Goal: Find specific page/section: Find specific page/section

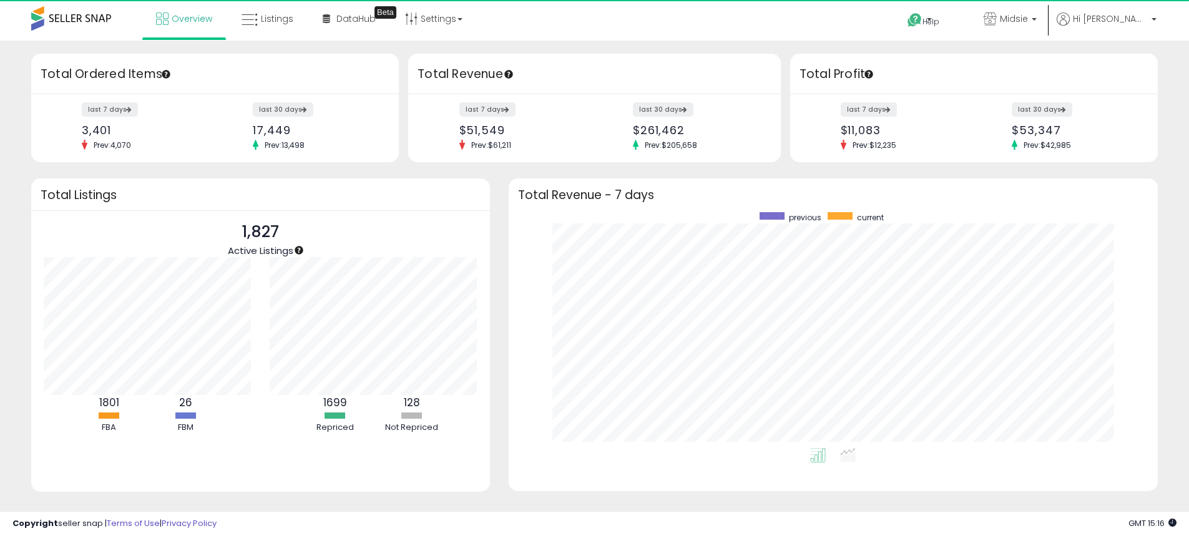
scroll to position [236, 625]
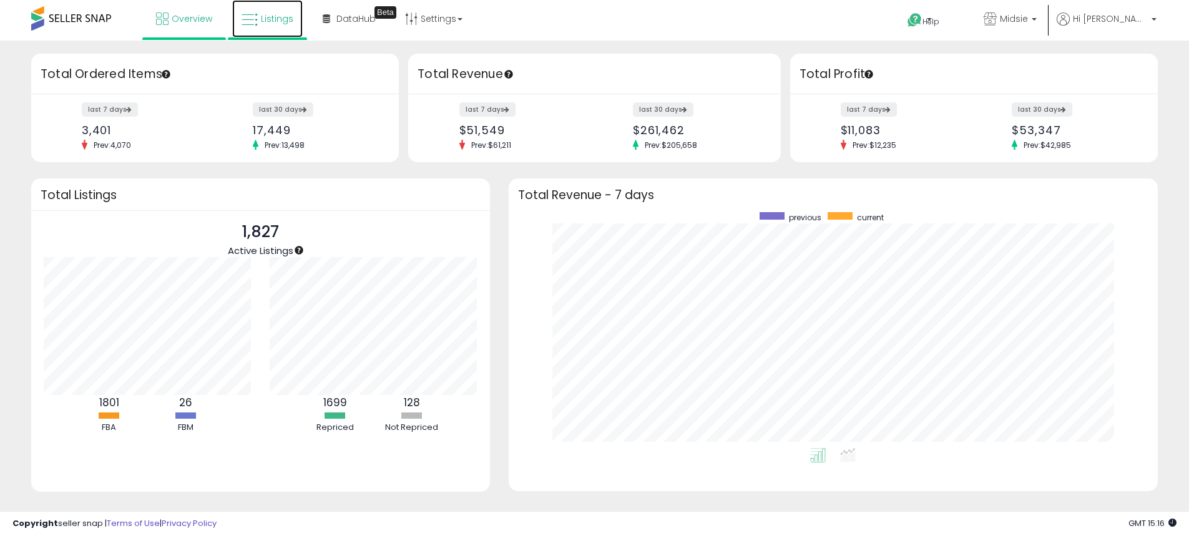
click at [272, 11] on link "Listings" at bounding box center [267, 18] width 71 height 37
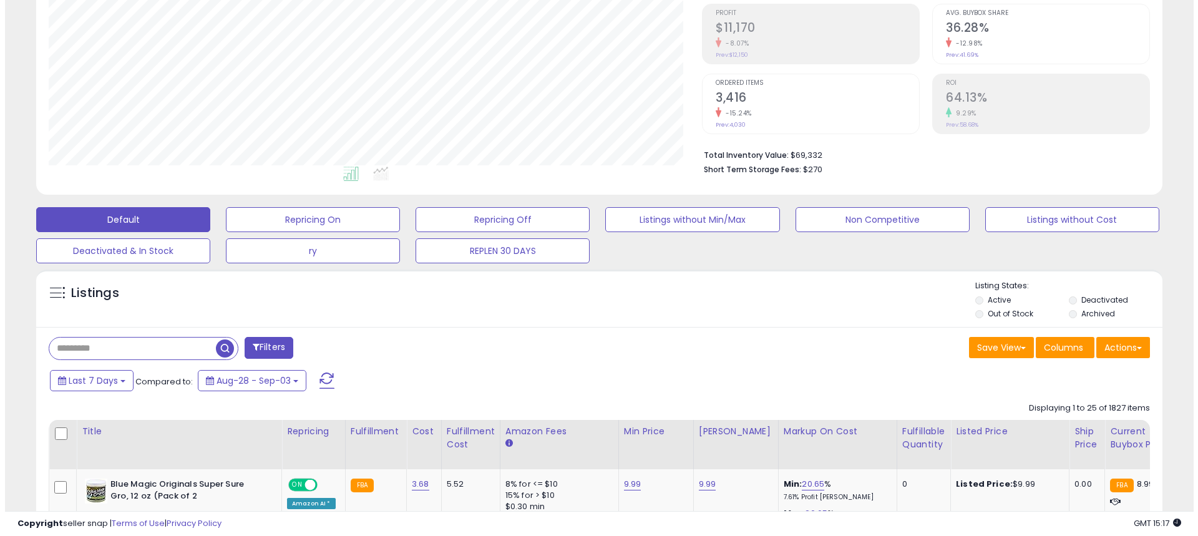
scroll to position [187, 0]
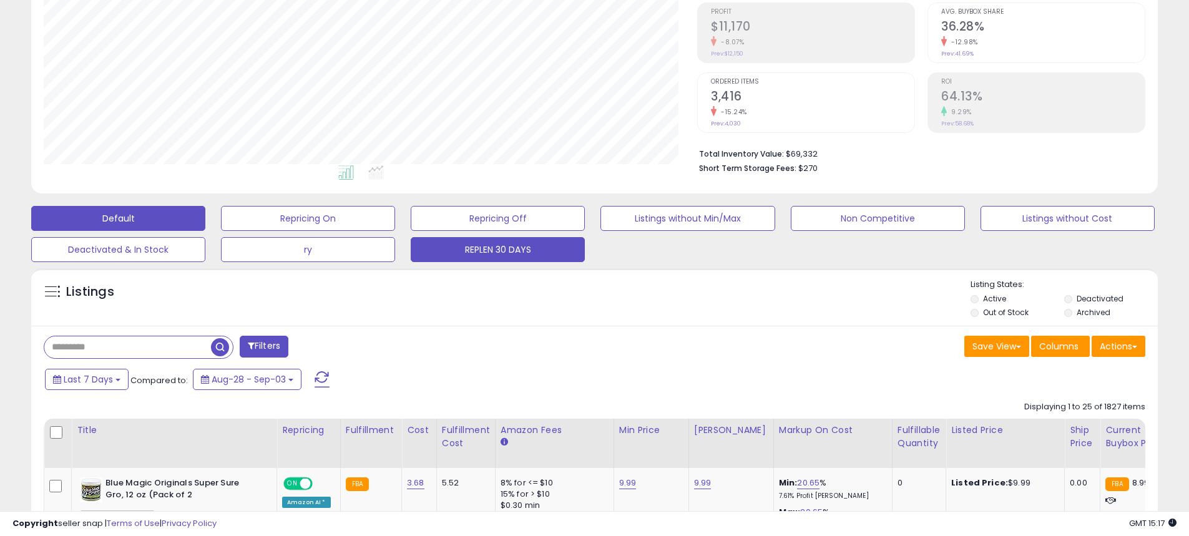
click at [526, 258] on button "REPLEN 30 DAYS" at bounding box center [498, 249] width 174 height 25
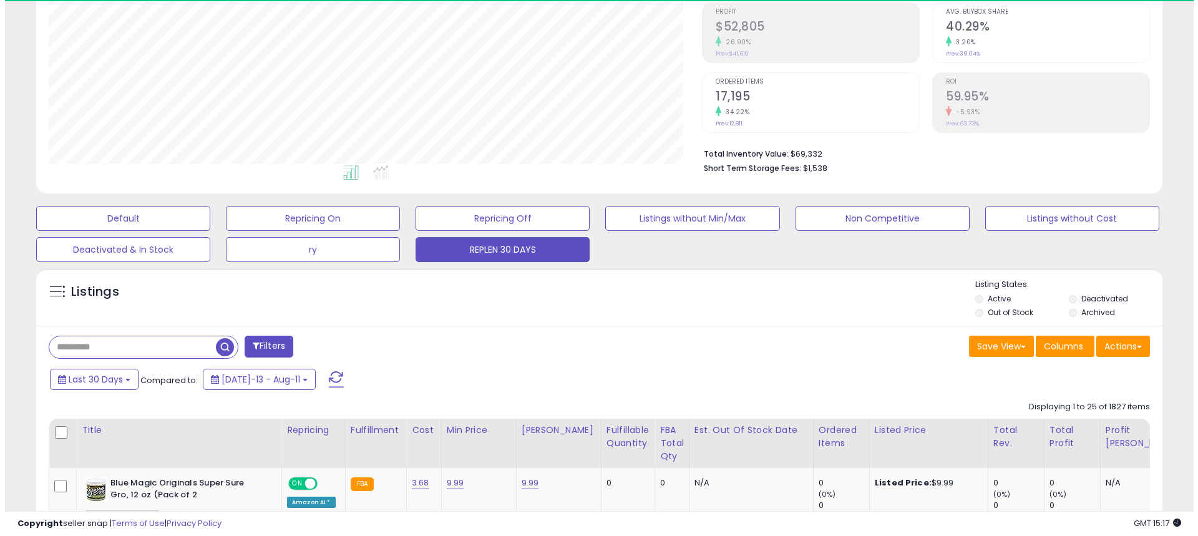
scroll to position [256, 653]
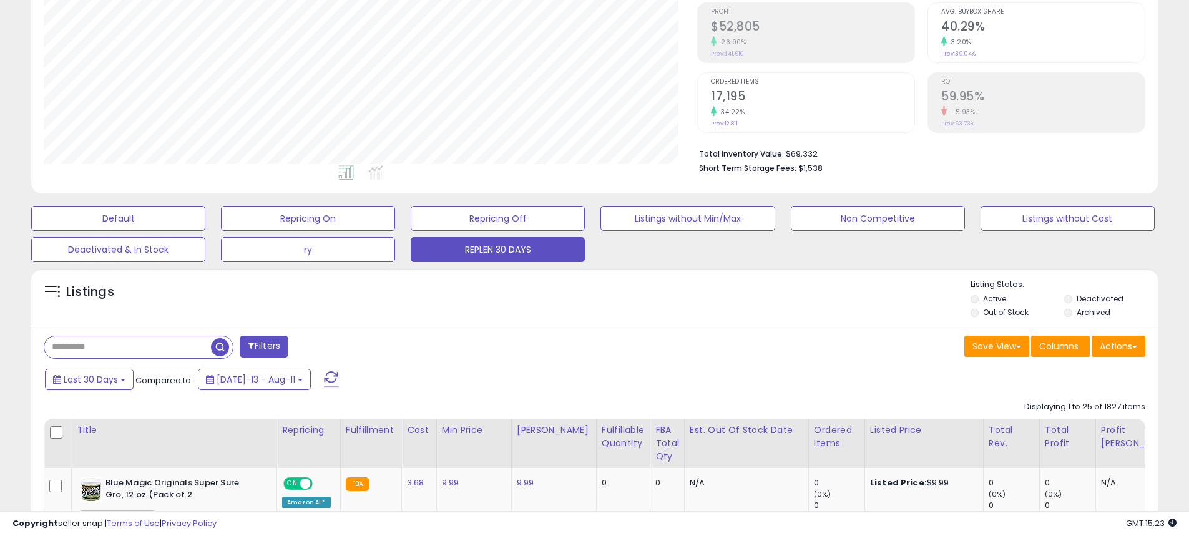
click at [79, 350] on input "text" at bounding box center [127, 347] width 167 height 22
type input "*******"
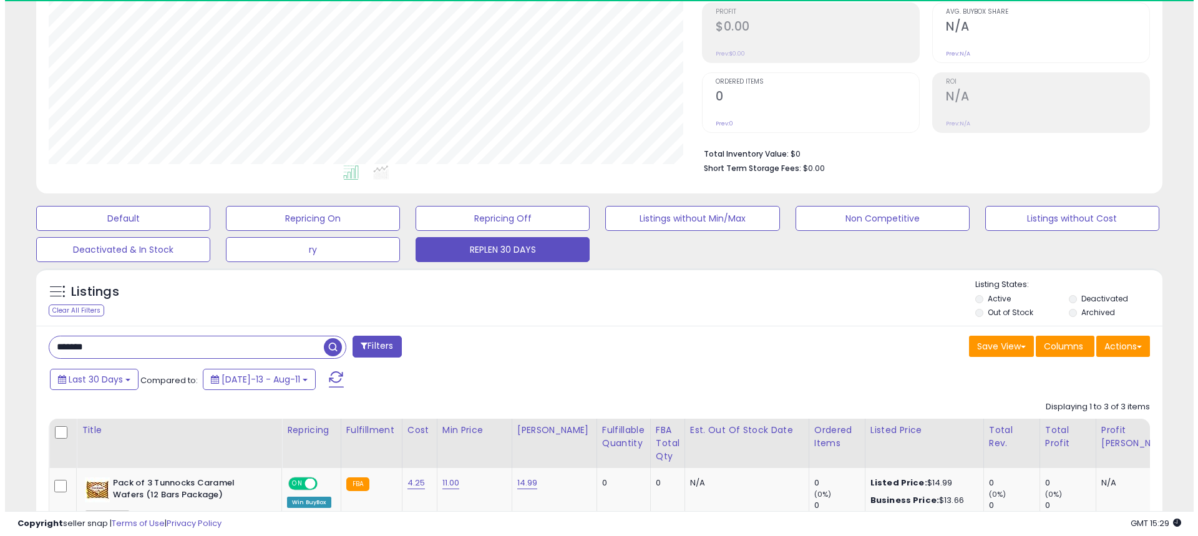
scroll to position [250, 0]
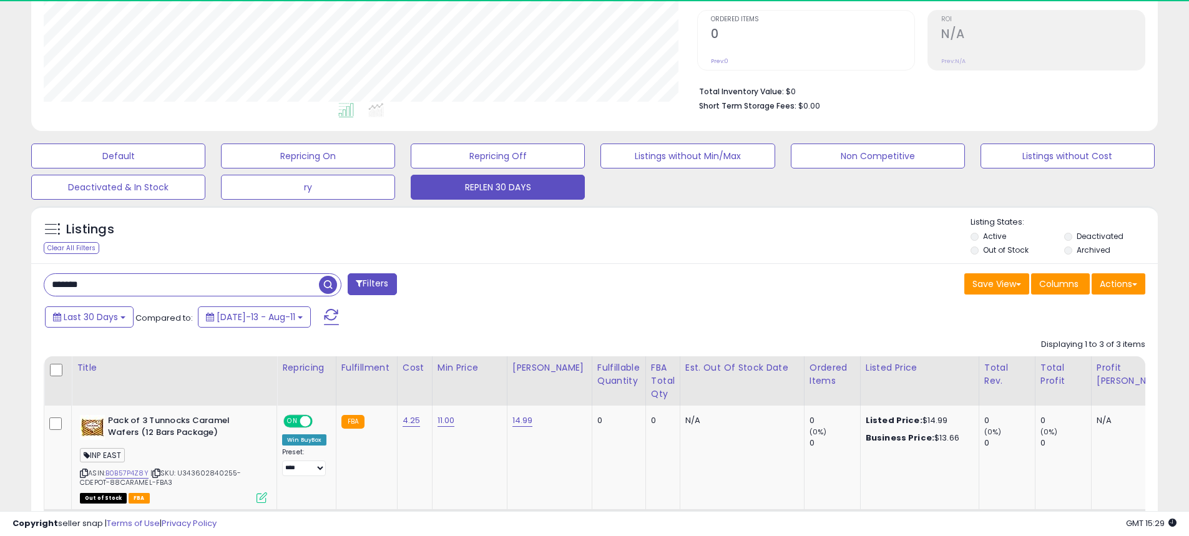
click at [377, 281] on button "Filters" at bounding box center [372, 284] width 49 height 22
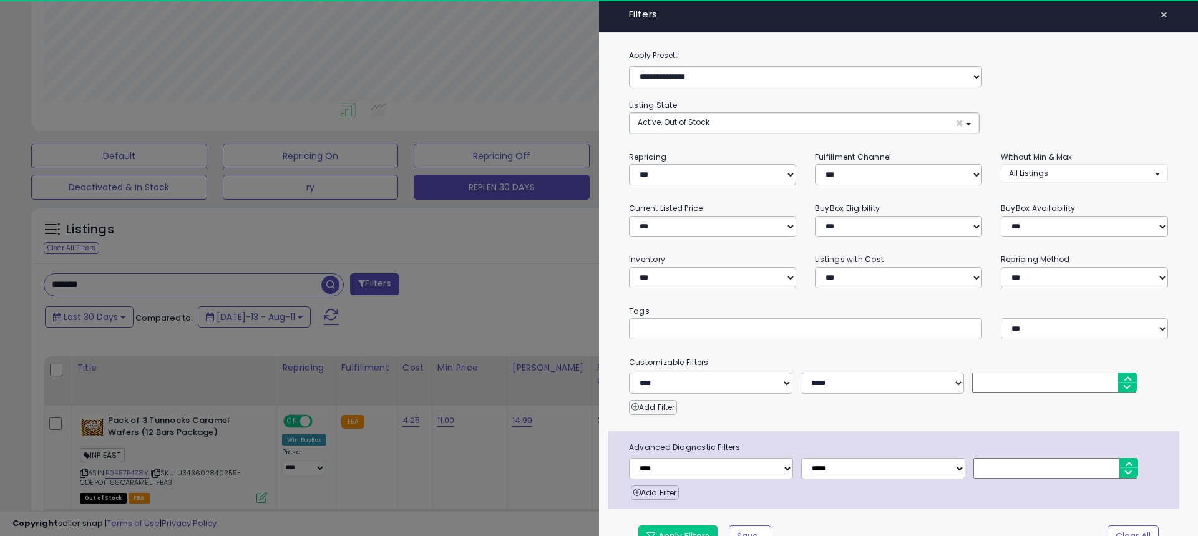
scroll to position [256, 659]
click at [699, 324] on input "text" at bounding box center [730, 328] width 187 height 12
paste input "*****"
type input "*****"
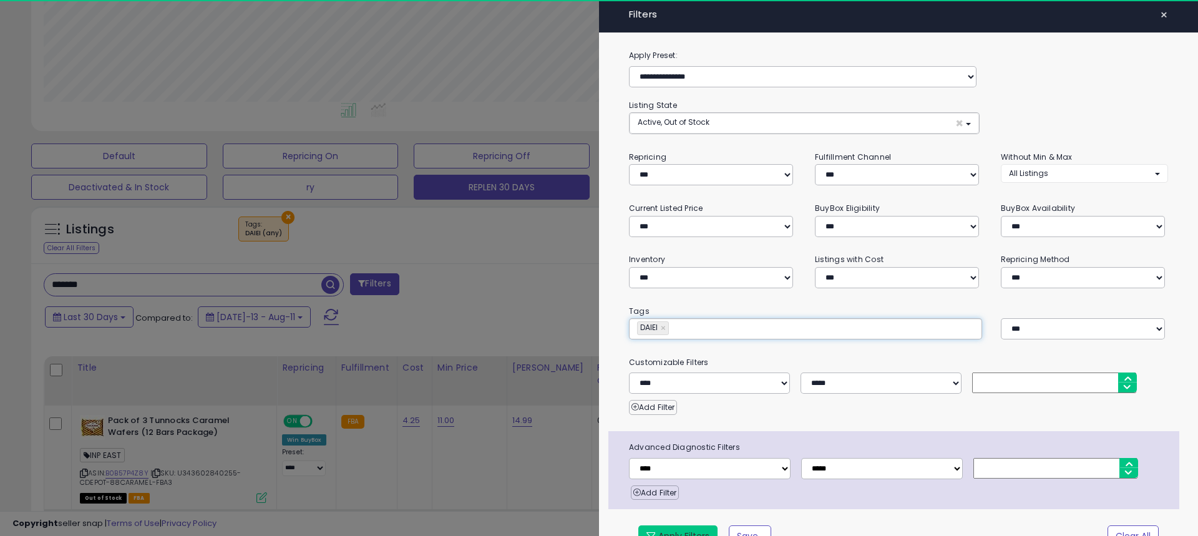
click at [670, 532] on button "Apply Filters" at bounding box center [677, 535] width 79 height 21
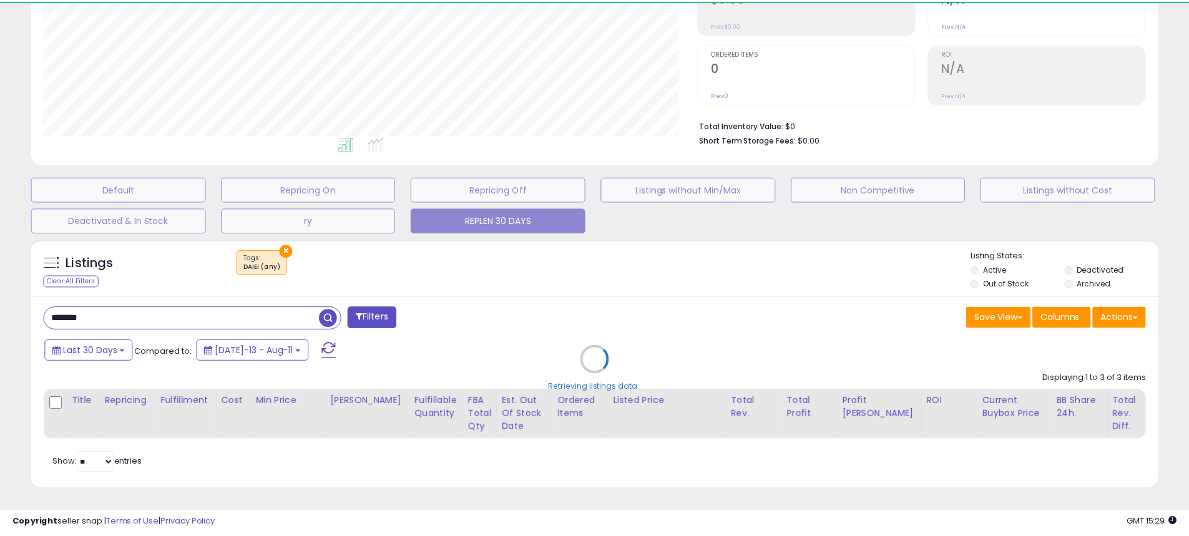
scroll to position [623703, 623306]
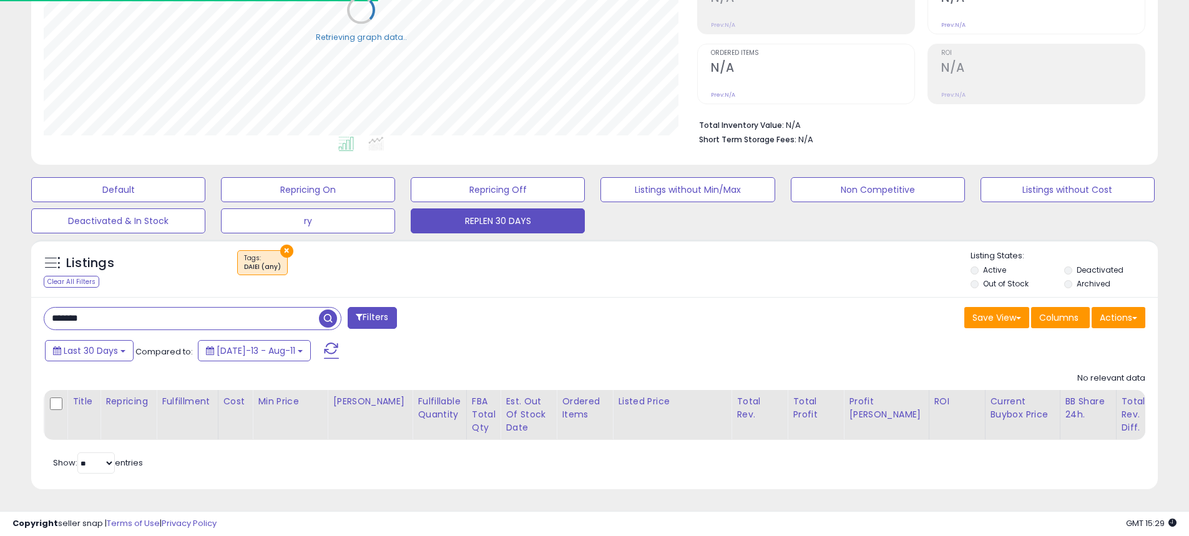
drag, startPoint x: 133, startPoint y: 312, endPoint x: -302, endPoint y: 237, distance: 441.3
click at [0, 237] on html "Unable to login Retrieving listings data.. has not yet accepted the Terms of Us…" at bounding box center [594, 52] width 1189 height 536
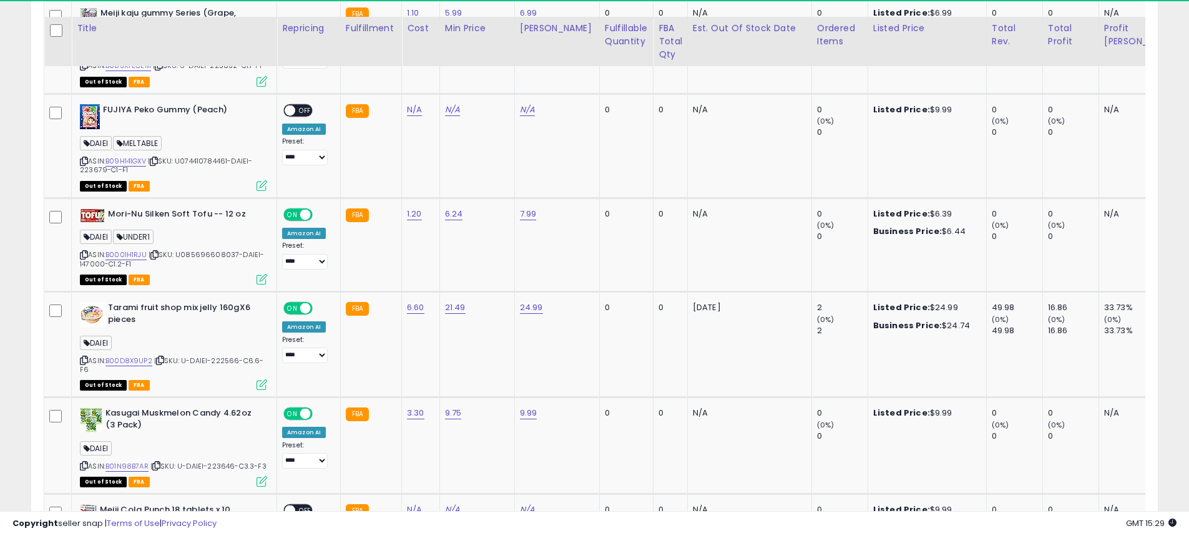
scroll to position [2954, 0]
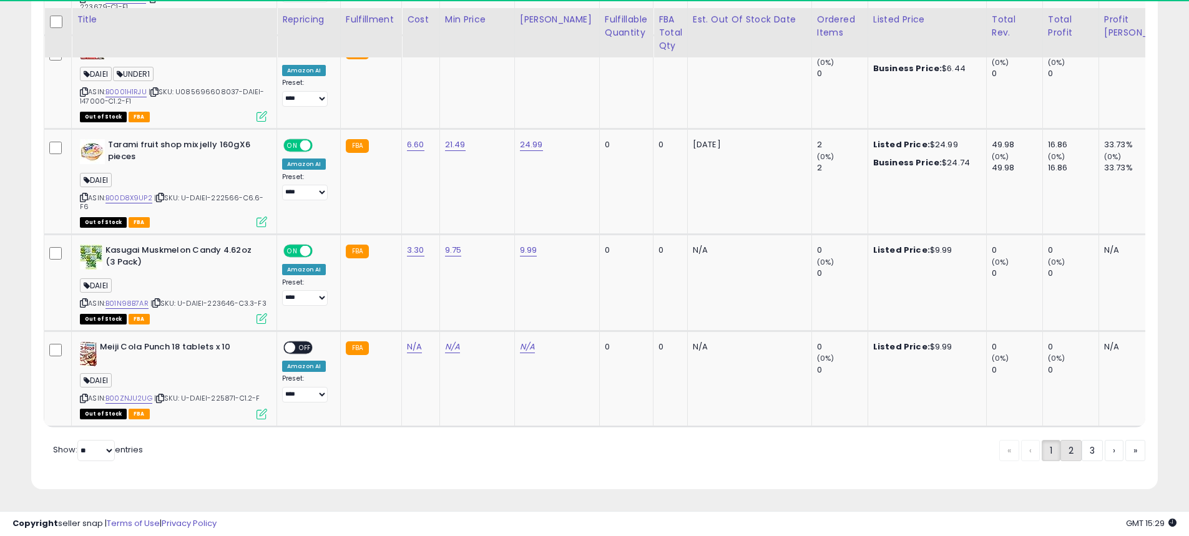
click at [1068, 455] on link "2" at bounding box center [1070, 450] width 21 height 21
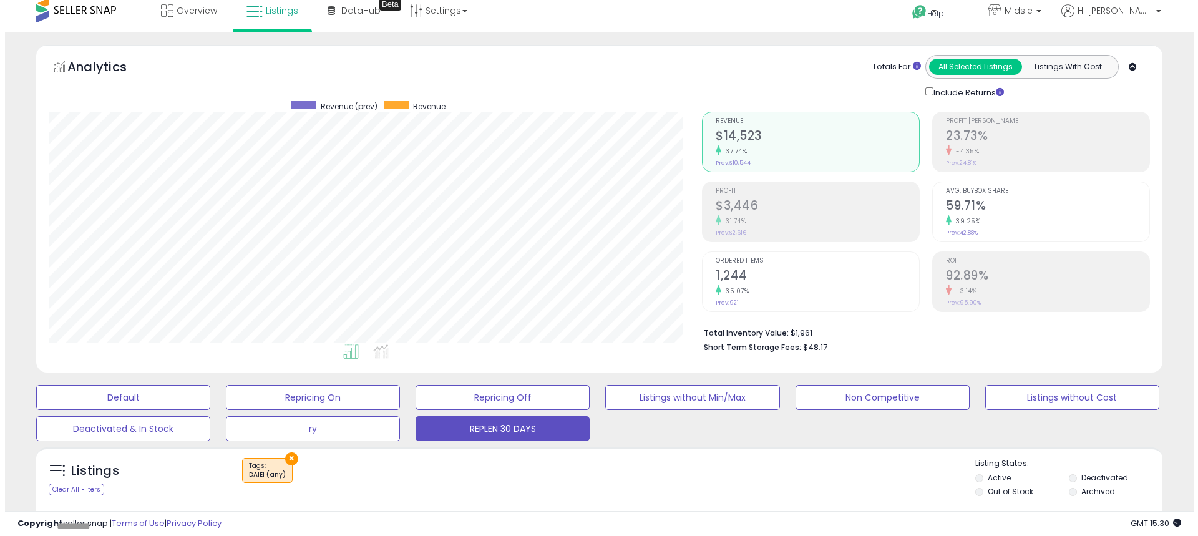
scroll to position [125, 0]
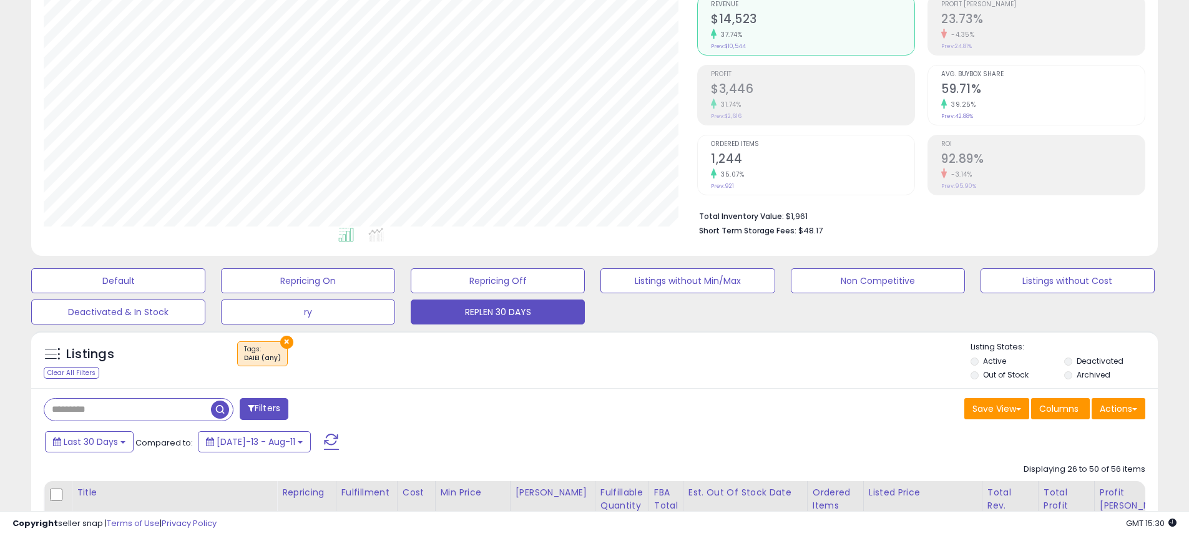
click at [258, 401] on button "Filters" at bounding box center [264, 409] width 49 height 22
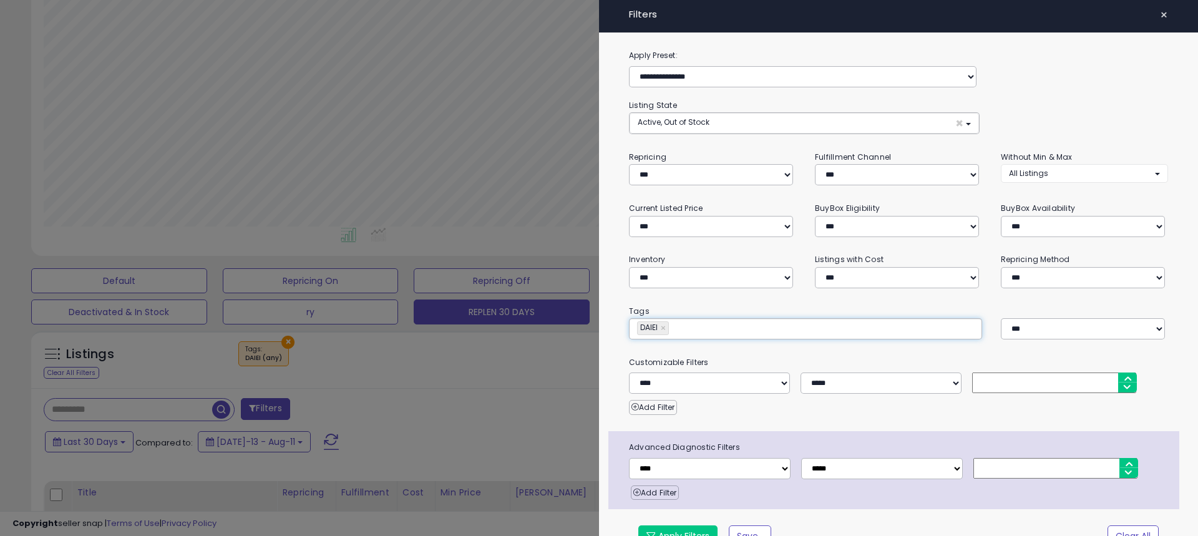
click at [708, 327] on input "text" at bounding box center [765, 328] width 187 height 12
paste input "****"
type input "****"
type input "**********"
click at [663, 327] on link "×" at bounding box center [664, 328] width 7 height 12
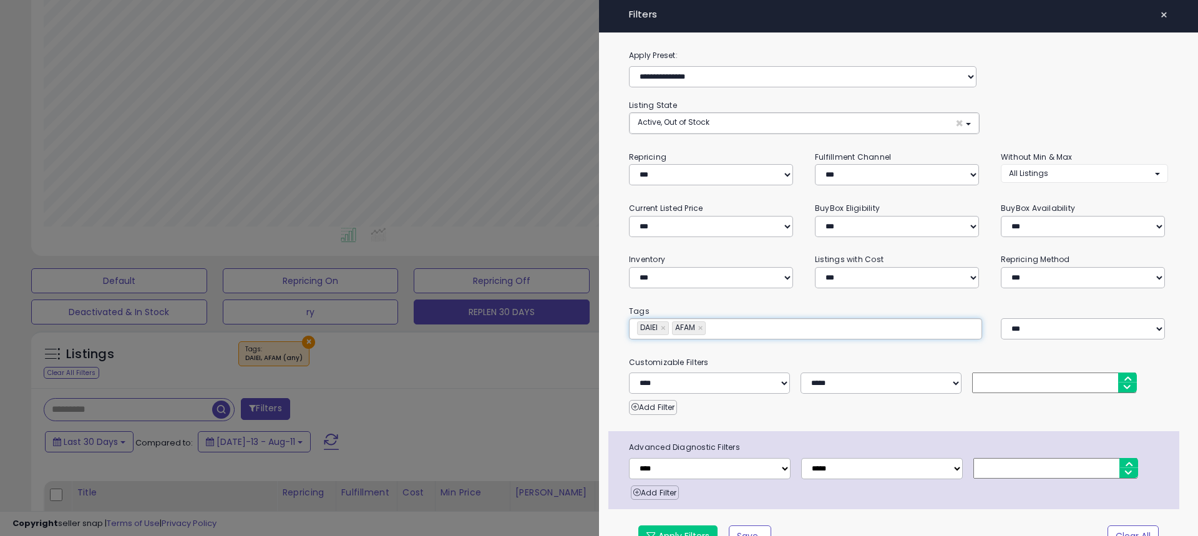
type input "****"
click at [689, 527] on button "Apply Filters" at bounding box center [677, 535] width 79 height 21
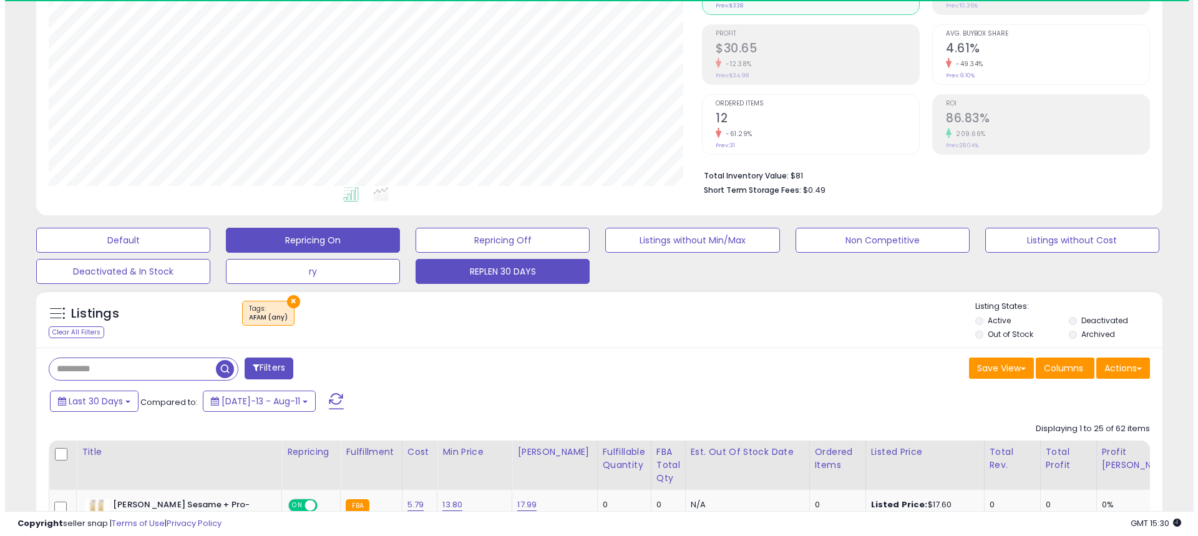
scroll to position [187, 0]
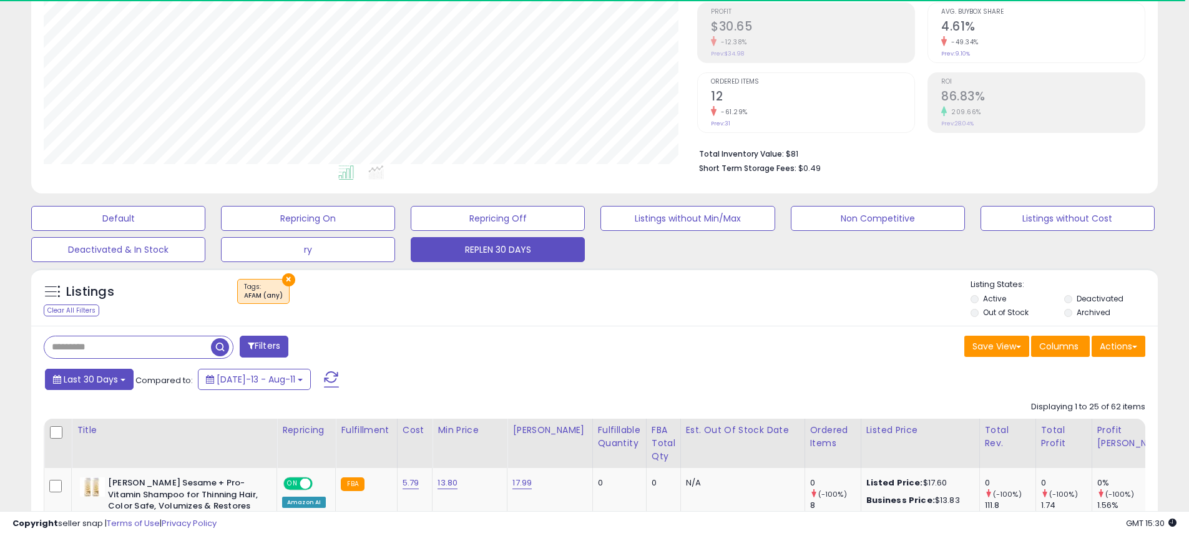
click at [100, 382] on span "Last 30 Days" at bounding box center [91, 379] width 54 height 12
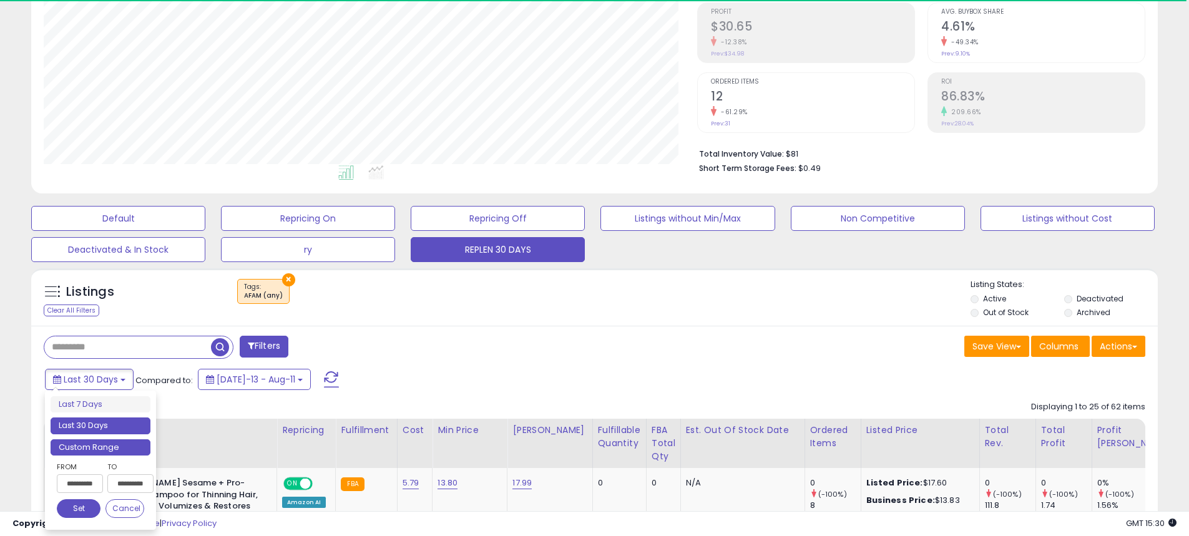
click at [97, 444] on li "Custom Range" at bounding box center [101, 447] width 100 height 17
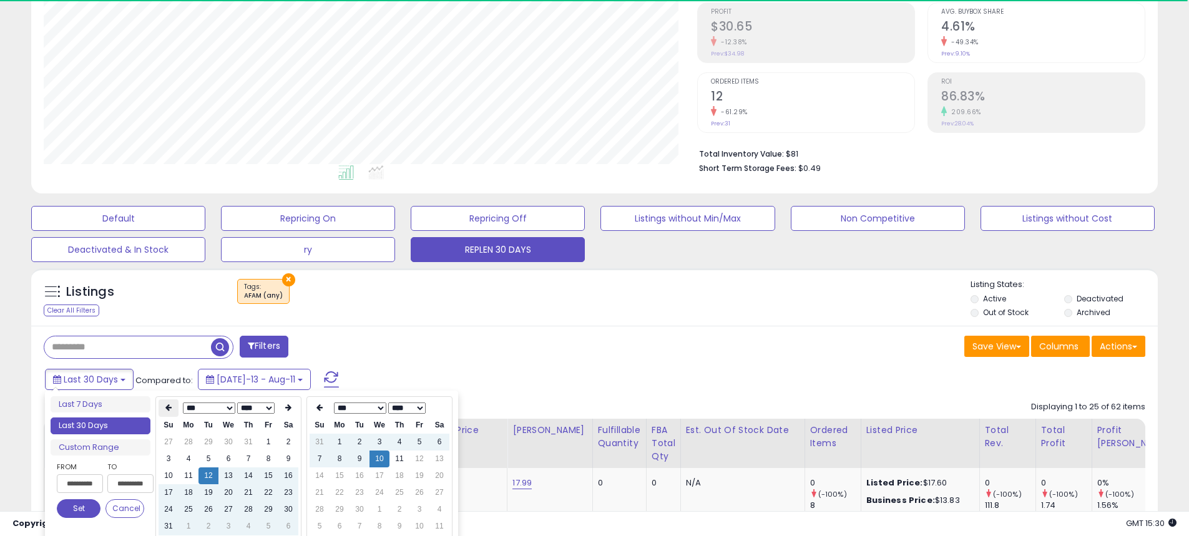
click at [165, 407] on icon at bounding box center [168, 407] width 6 height 7
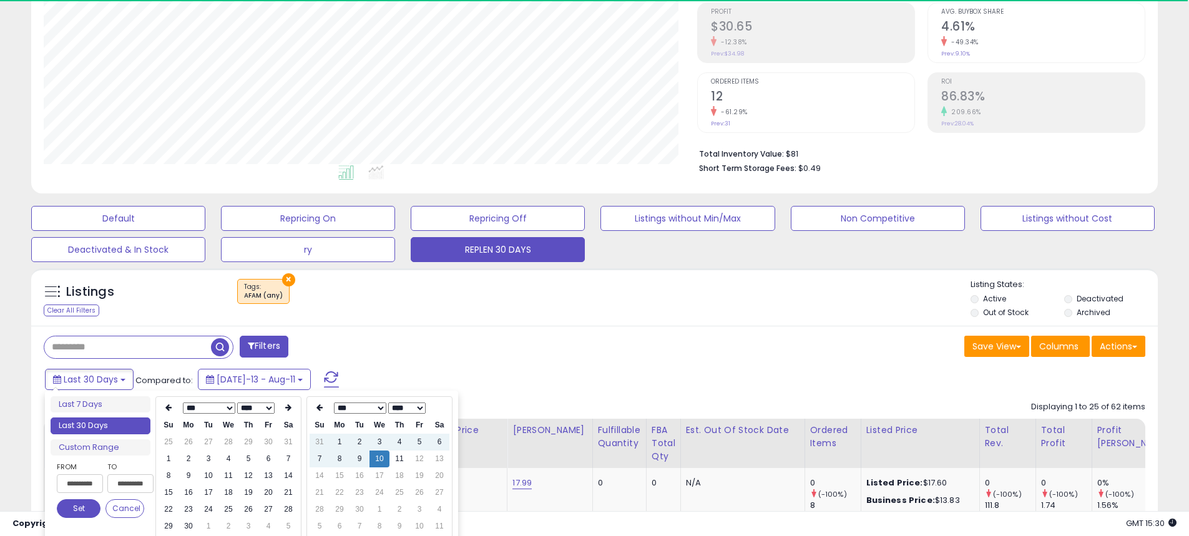
click at [165, 407] on icon at bounding box center [168, 407] width 6 height 7
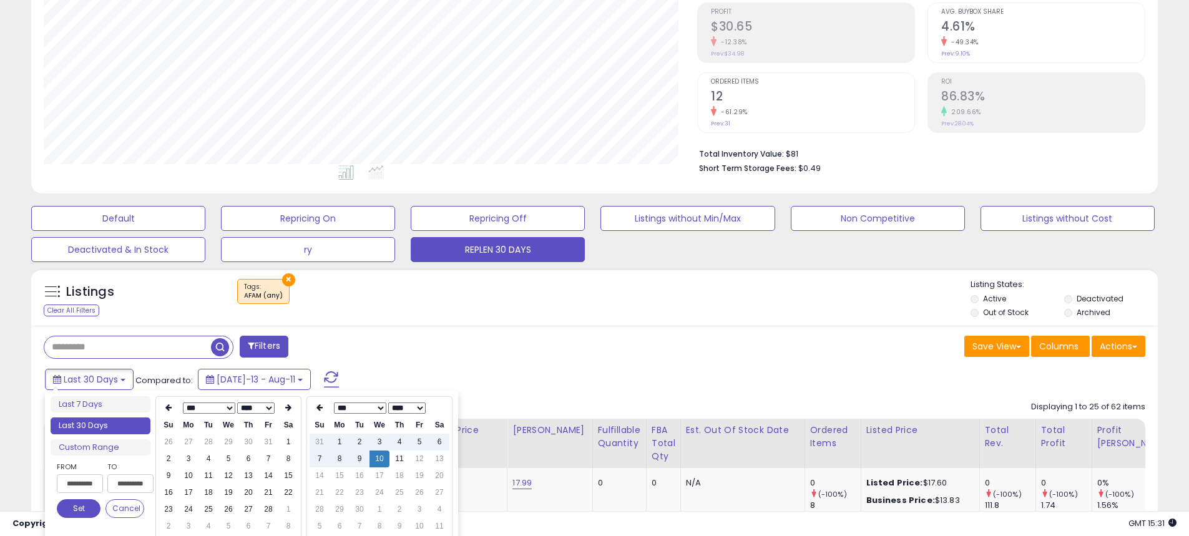
click at [165, 407] on icon at bounding box center [168, 407] width 6 height 7
click at [226, 440] on td "1" at bounding box center [228, 442] width 20 height 17
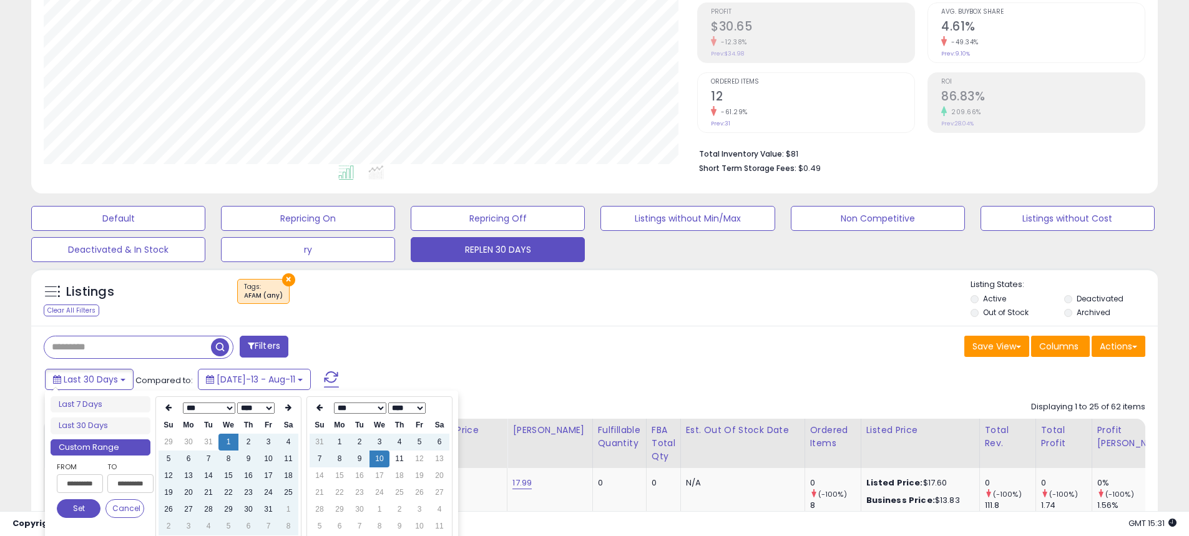
type input "**********"
click at [87, 512] on button "Set" at bounding box center [79, 508] width 44 height 19
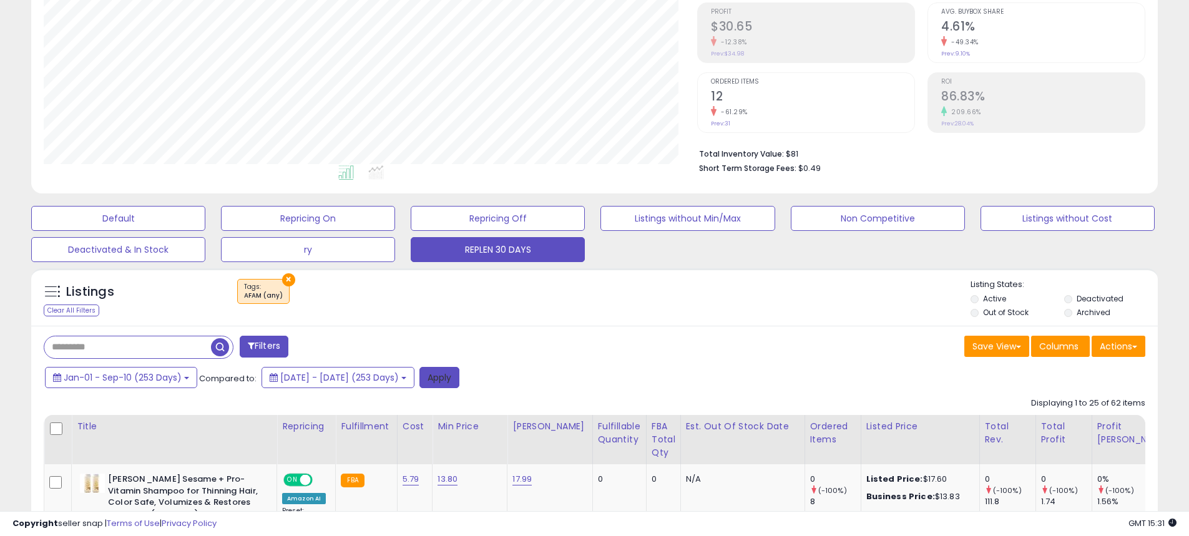
click at [459, 384] on button "Apply" at bounding box center [439, 377] width 40 height 21
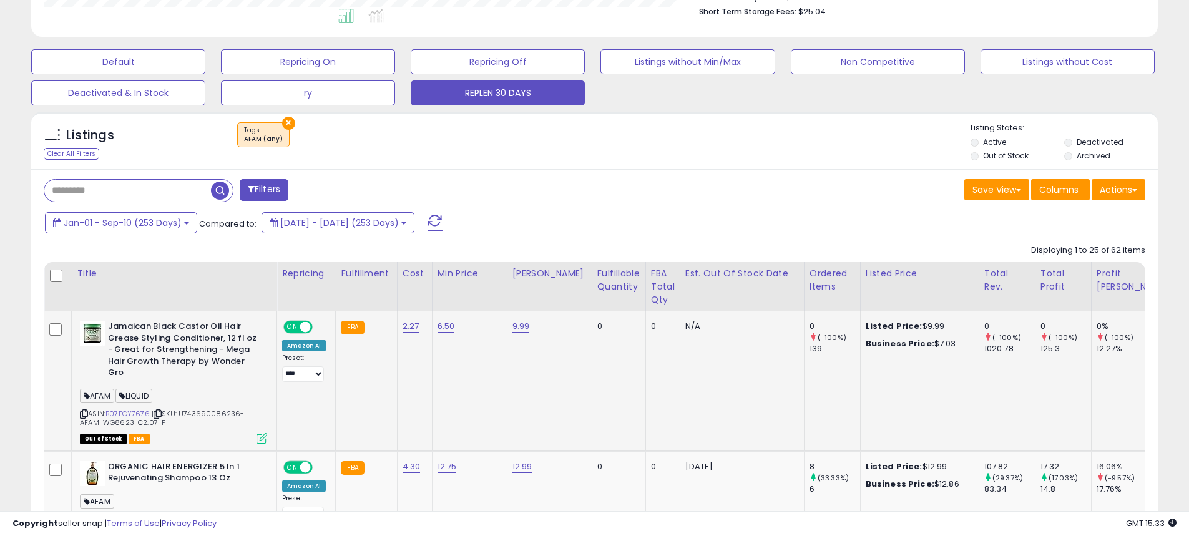
scroll to position [437, 0]
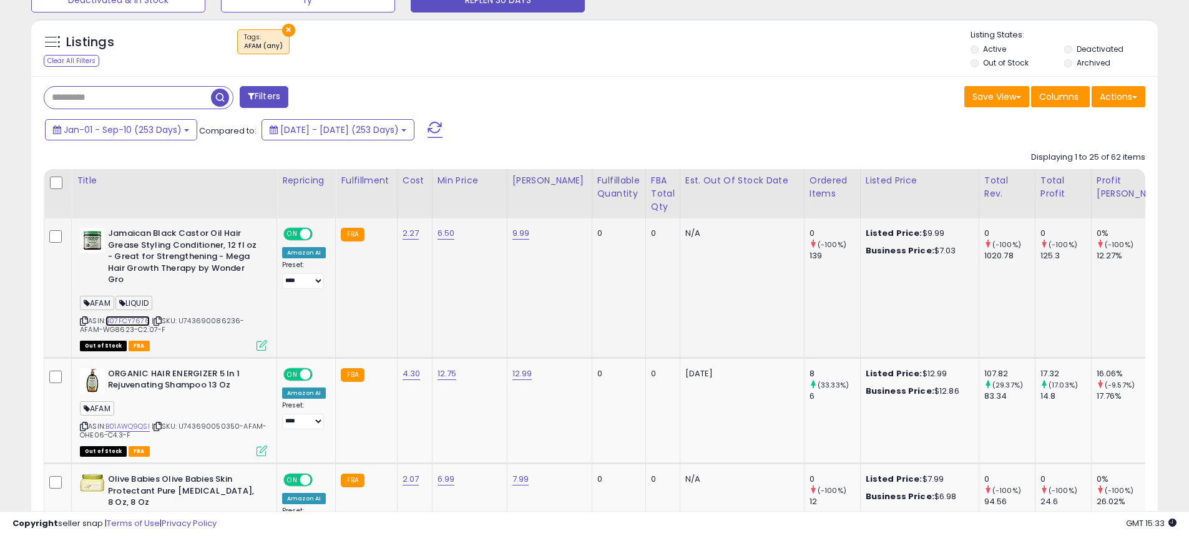
click at [135, 319] on link "B07FCY7676" at bounding box center [127, 321] width 44 height 11
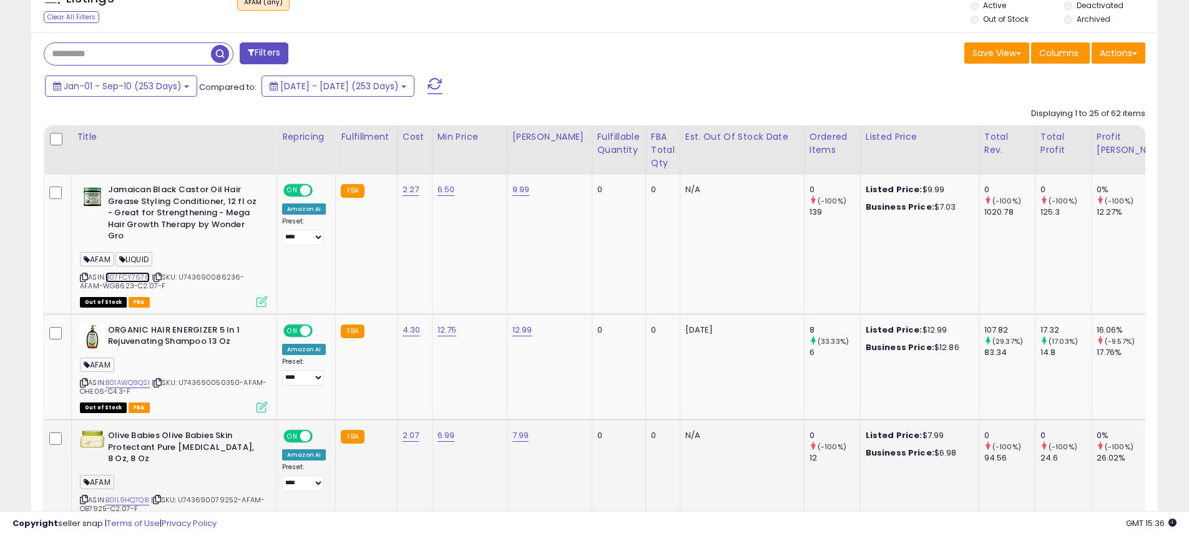
scroll to position [499, 0]
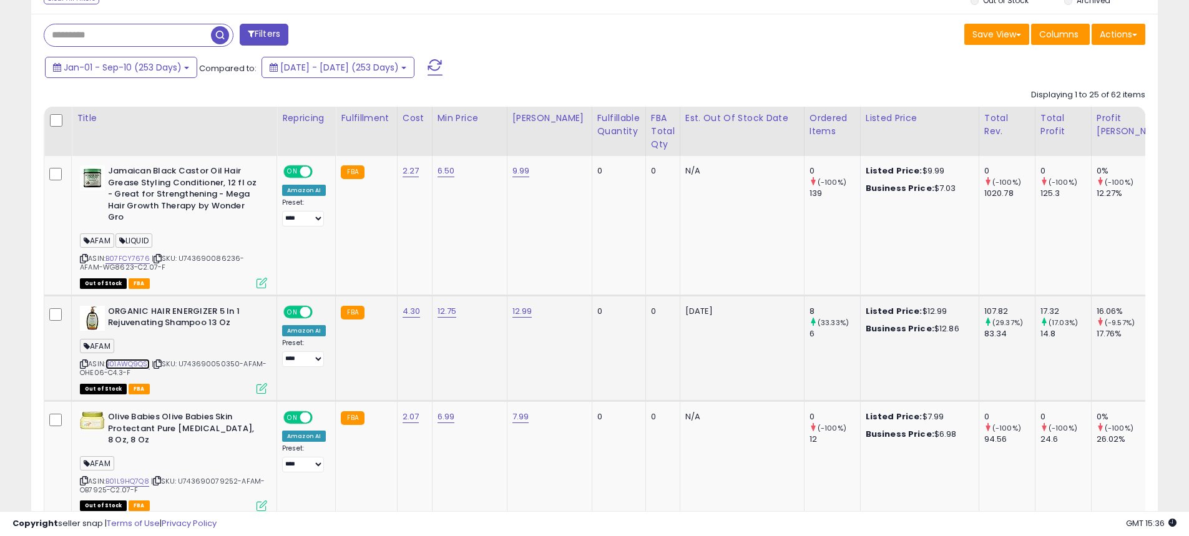
click at [124, 362] on link "B01AWQ9QSI" at bounding box center [127, 364] width 44 height 11
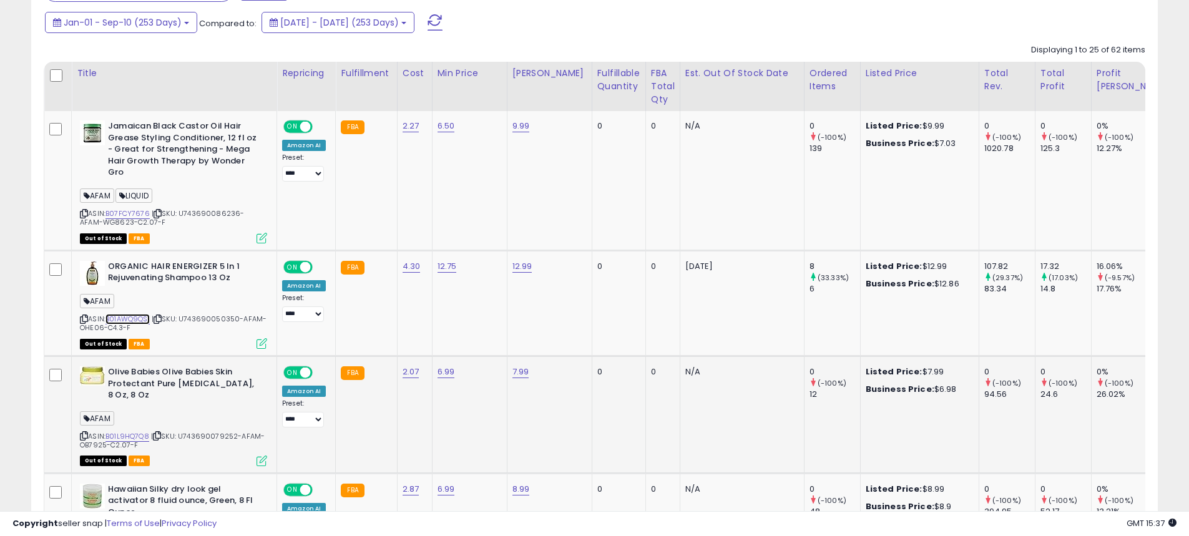
scroll to position [562, 0]
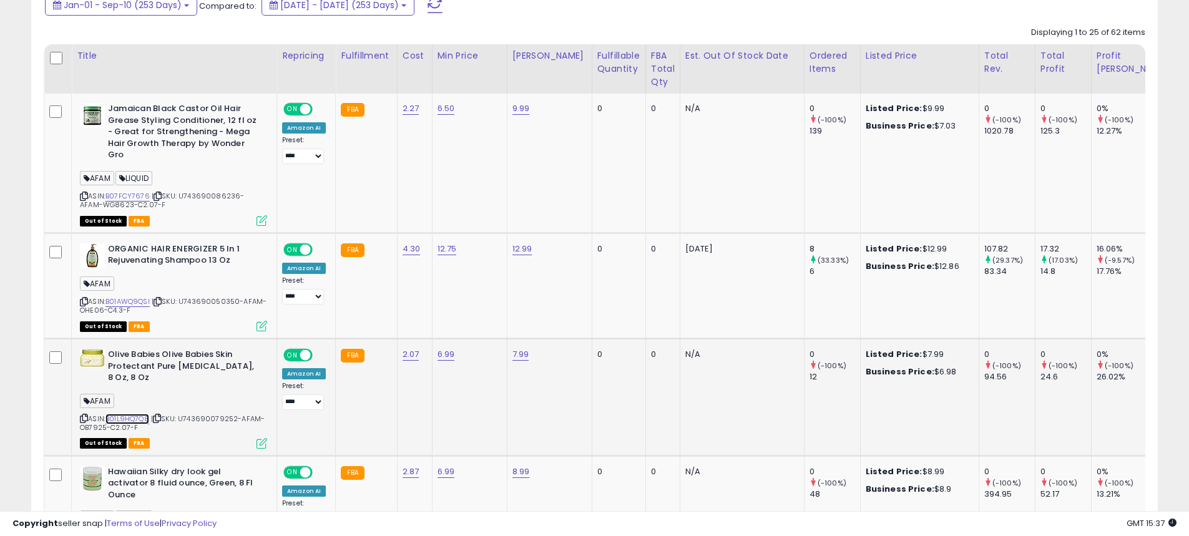
click at [124, 419] on link "B01L9HQ7Q8" at bounding box center [127, 419] width 44 height 11
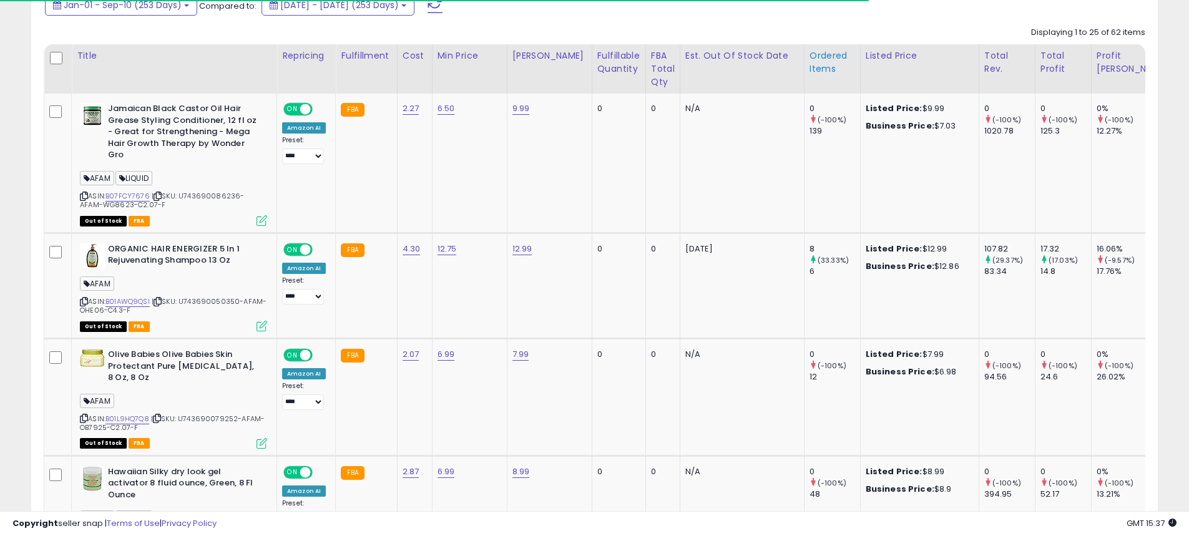
click at [809, 63] on div "Ordered Items" at bounding box center [832, 62] width 46 height 26
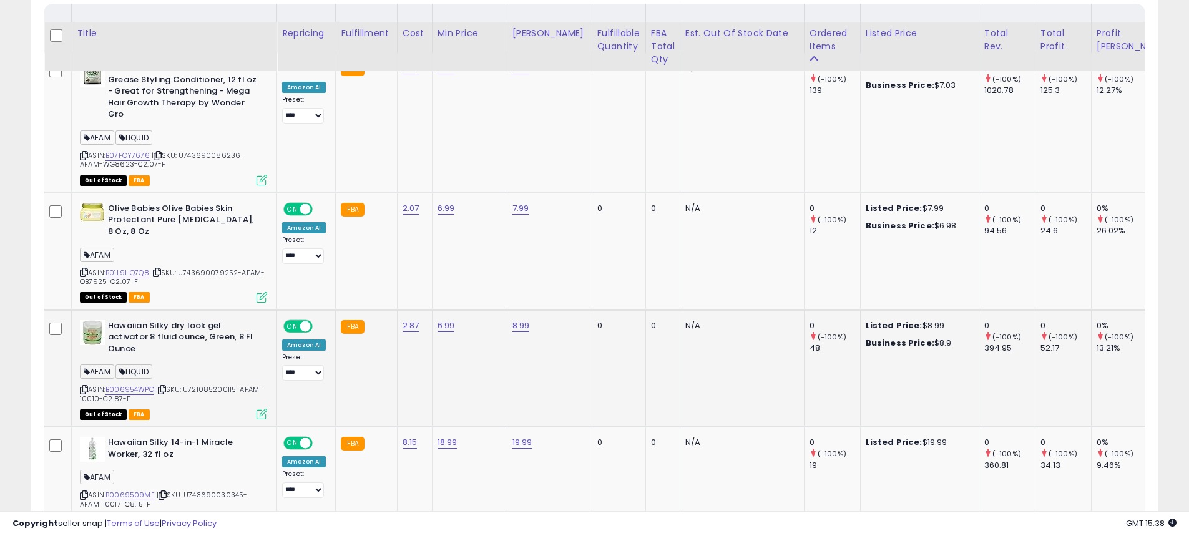
scroll to position [624, 0]
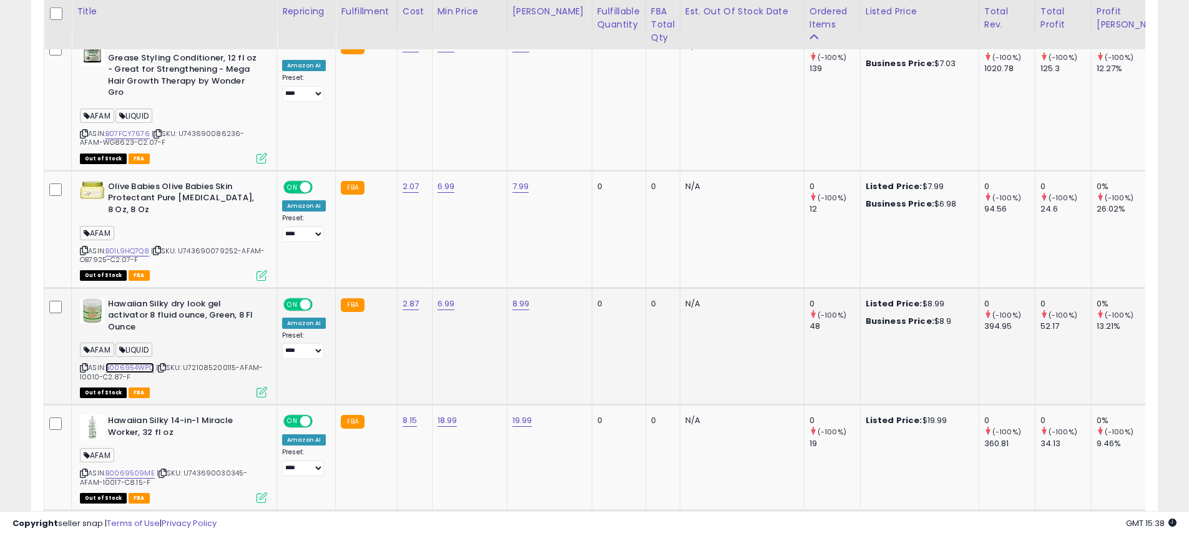
click at [133, 367] on link "B006954WPO" at bounding box center [129, 368] width 49 height 11
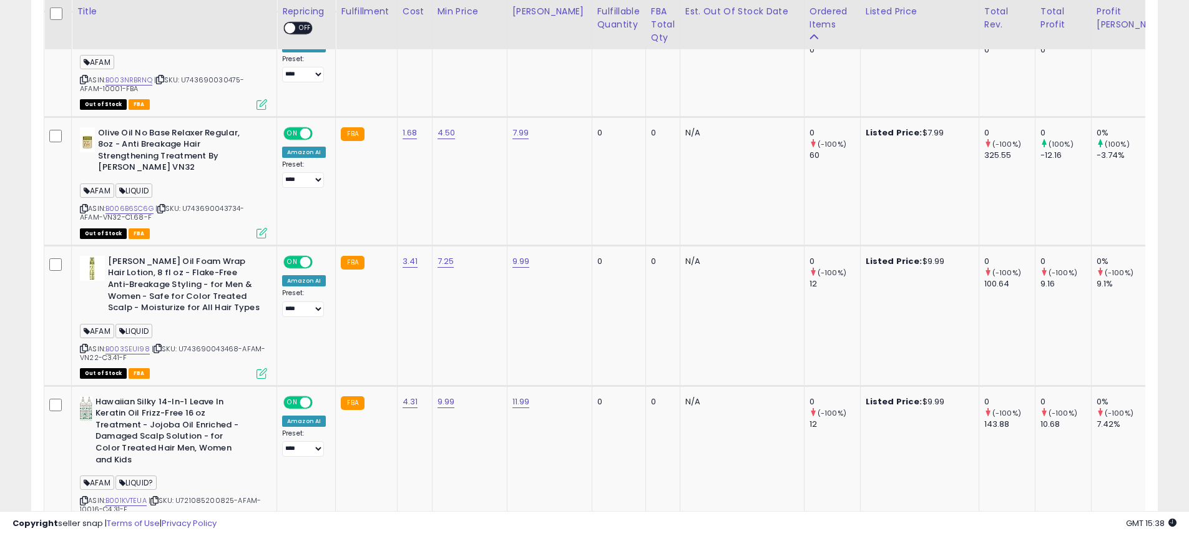
scroll to position [1560, 0]
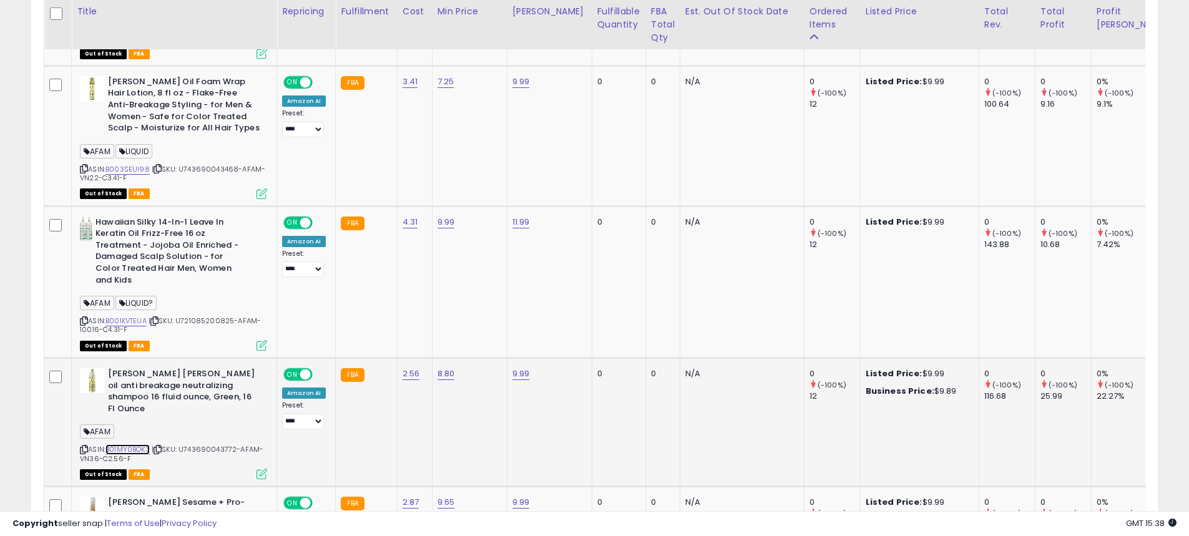
click at [148, 444] on link "B01MY0BOK3" at bounding box center [127, 449] width 44 height 11
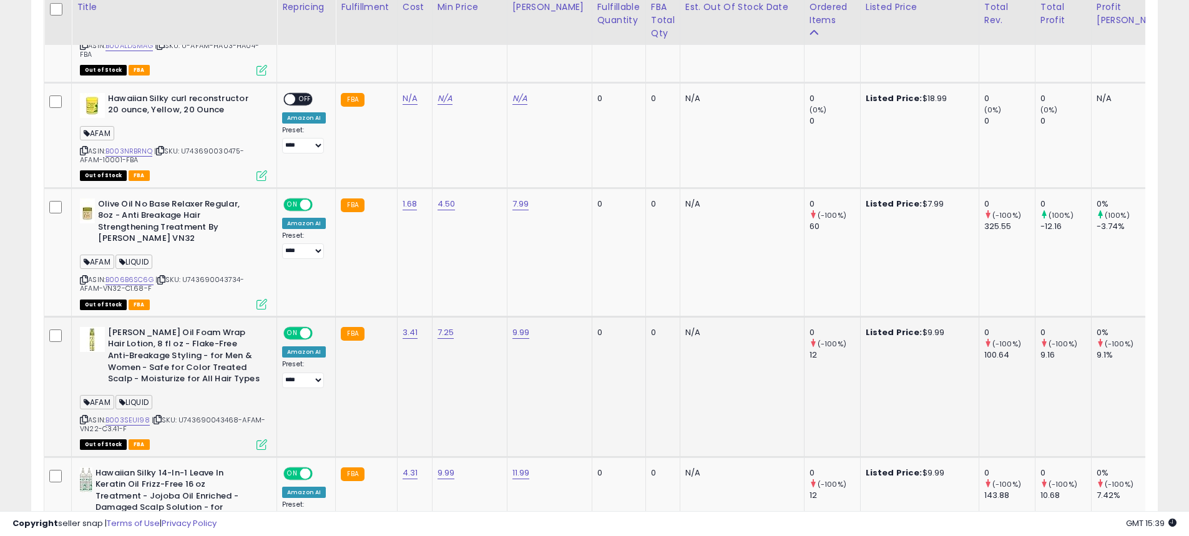
scroll to position [1310, 0]
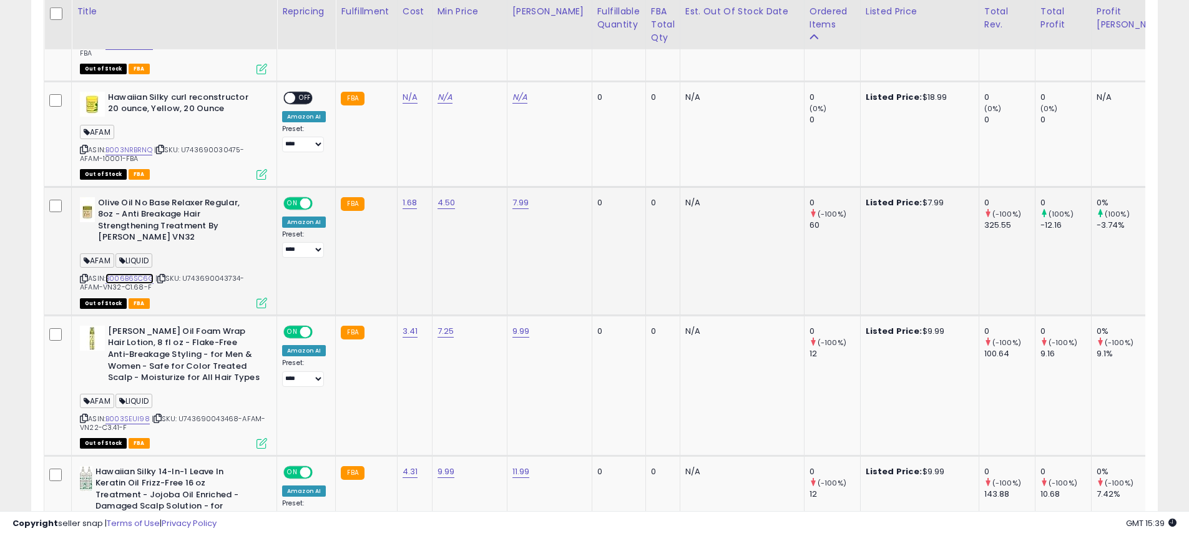
click at [132, 278] on link "B006B6SC6G" at bounding box center [129, 278] width 48 height 11
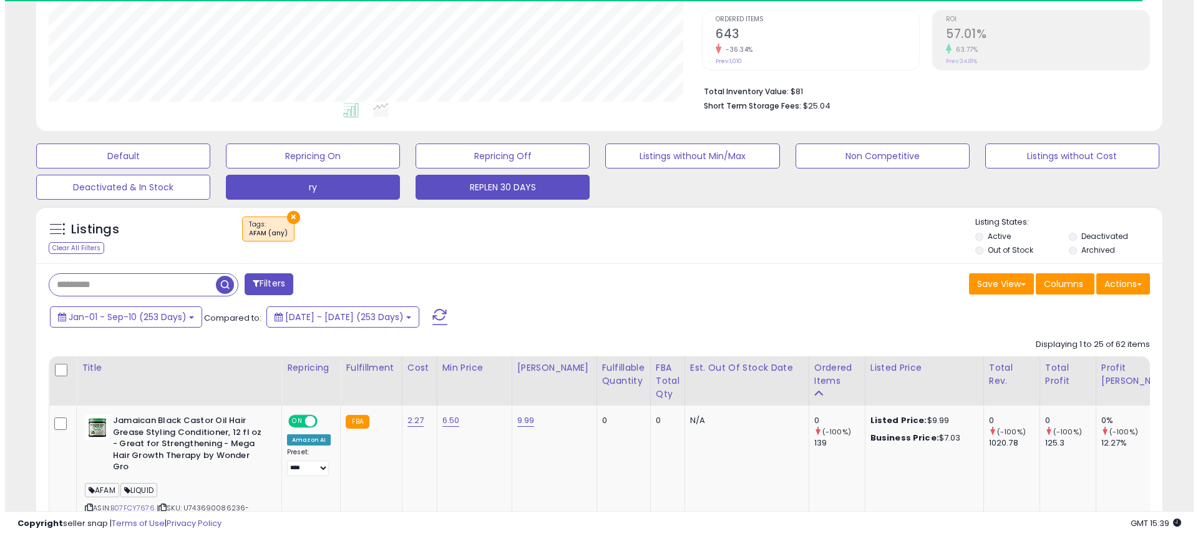
scroll to position [125, 0]
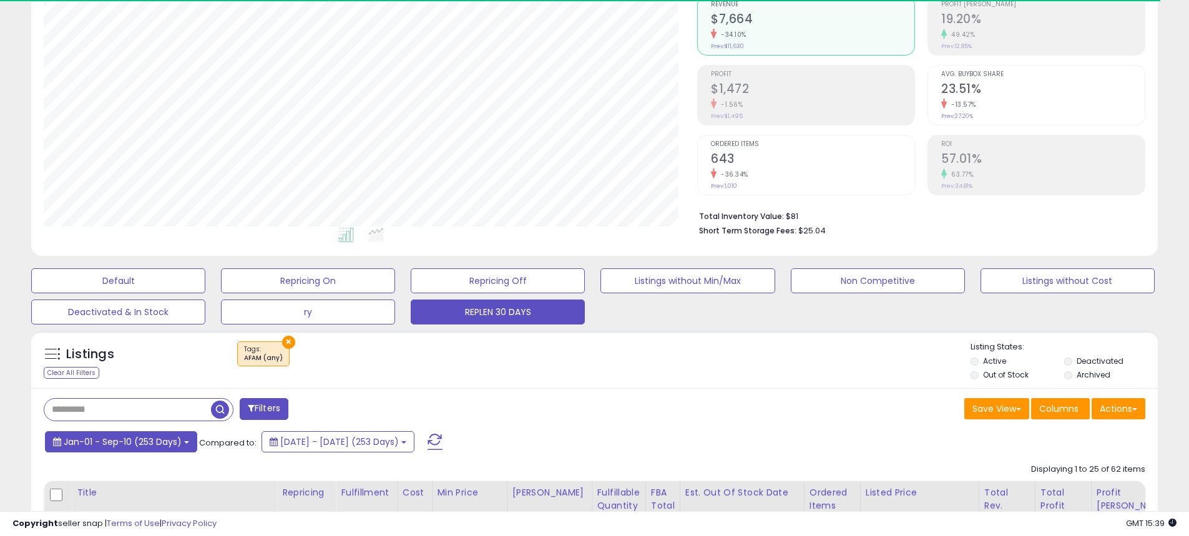
click at [101, 432] on button "Jan-01 - Sep-10 (253 Days)" at bounding box center [121, 441] width 152 height 21
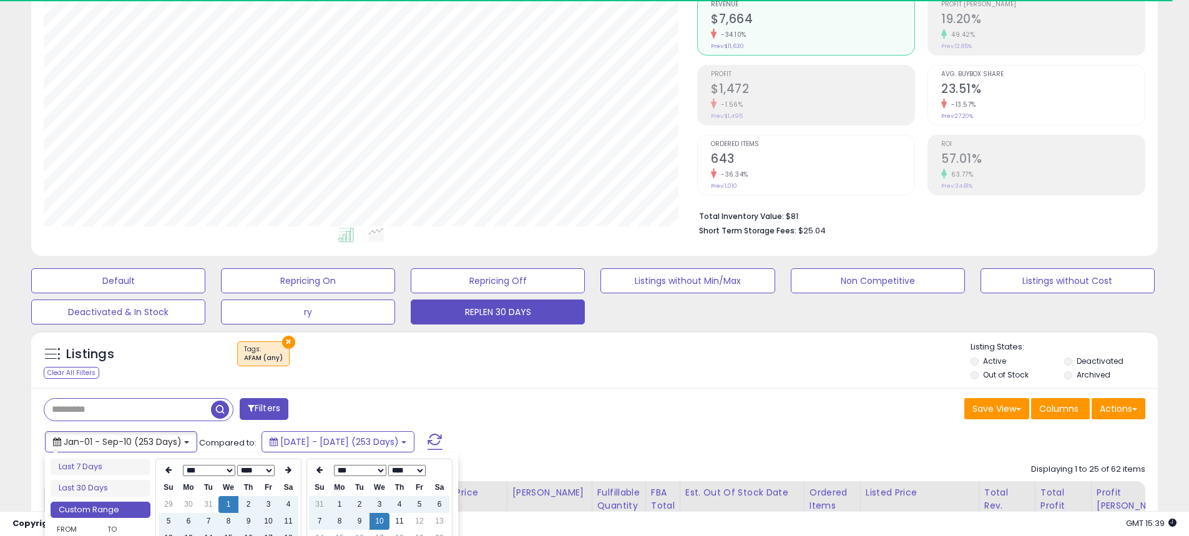
type input "**********"
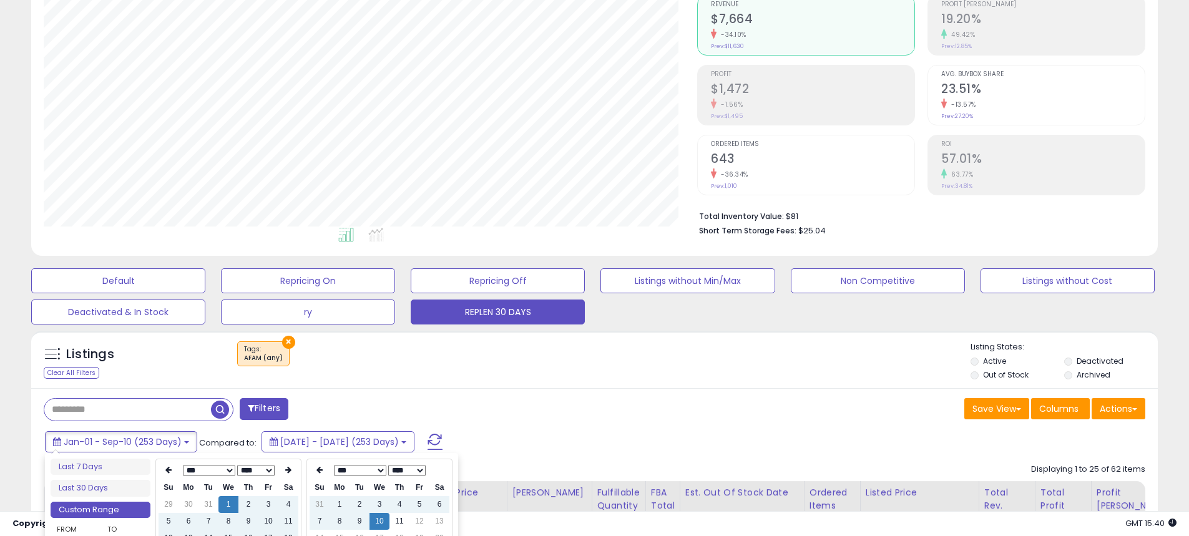
click at [279, 417] on button "Filters" at bounding box center [264, 409] width 49 height 22
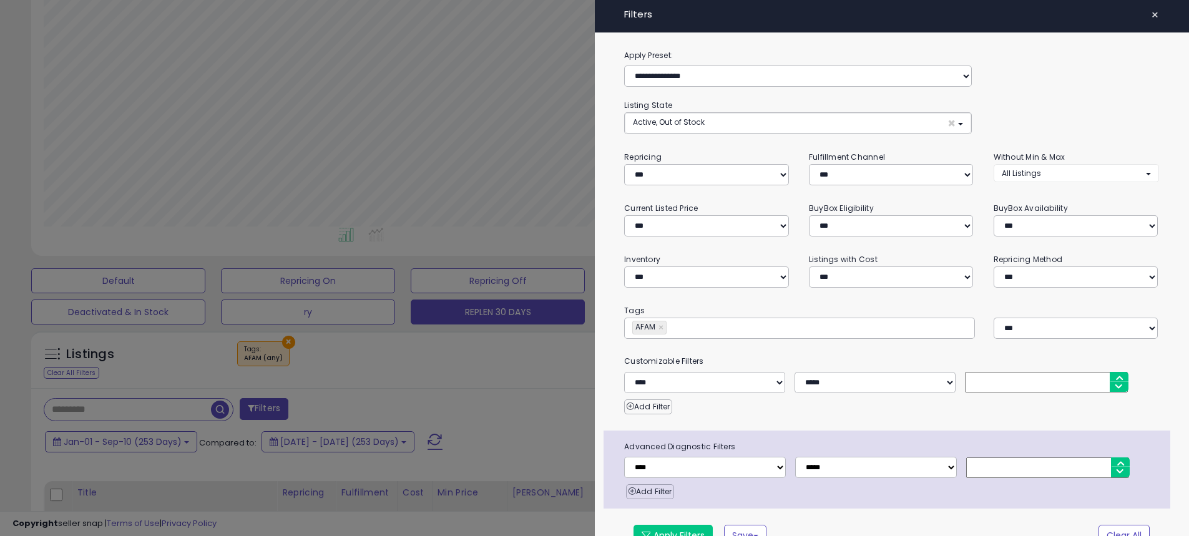
scroll to position [256, 659]
click at [703, 325] on input "text" at bounding box center [767, 328] width 187 height 12
paste input "*****"
type input "*****"
type input "**********"
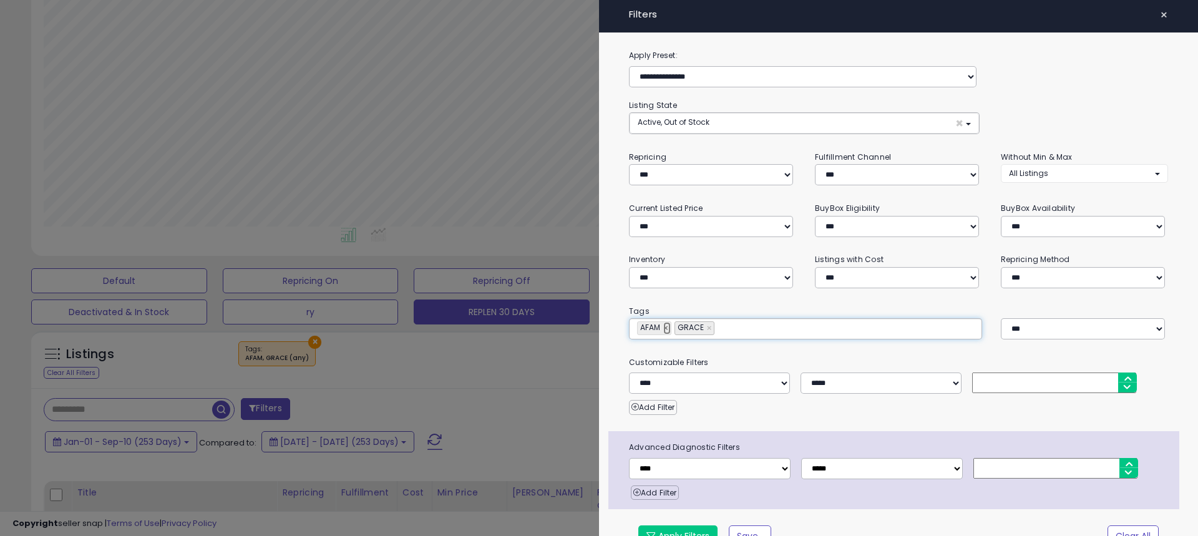
click at [665, 328] on link "×" at bounding box center [666, 328] width 7 height 12
type input "*****"
click at [656, 527] on button "Apply Filters" at bounding box center [677, 535] width 79 height 21
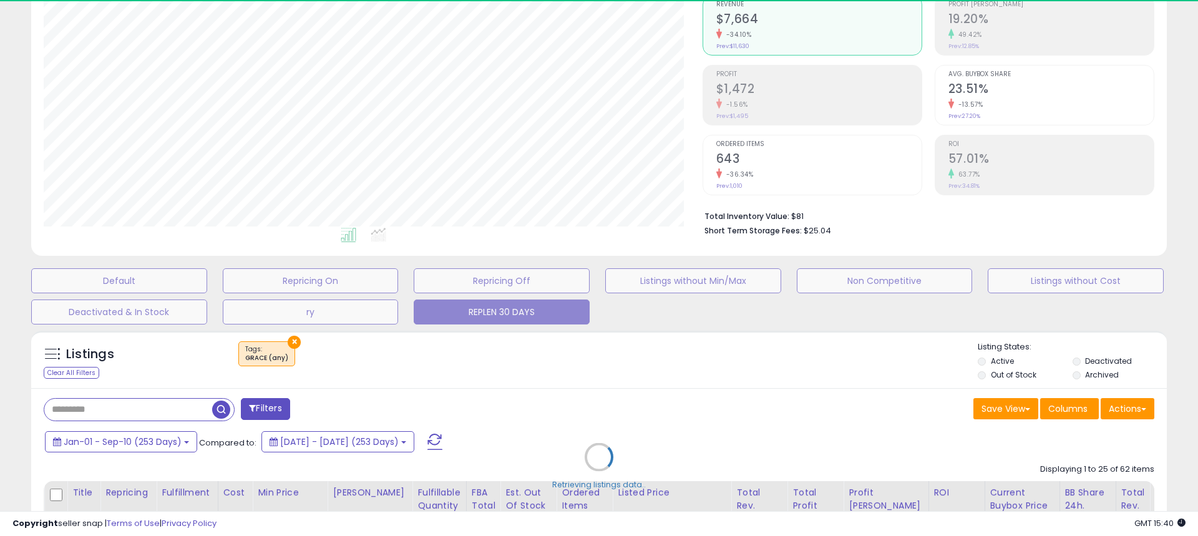
click at [115, 442] on div "Retrieving listings data.." at bounding box center [599, 466] width 1154 height 284
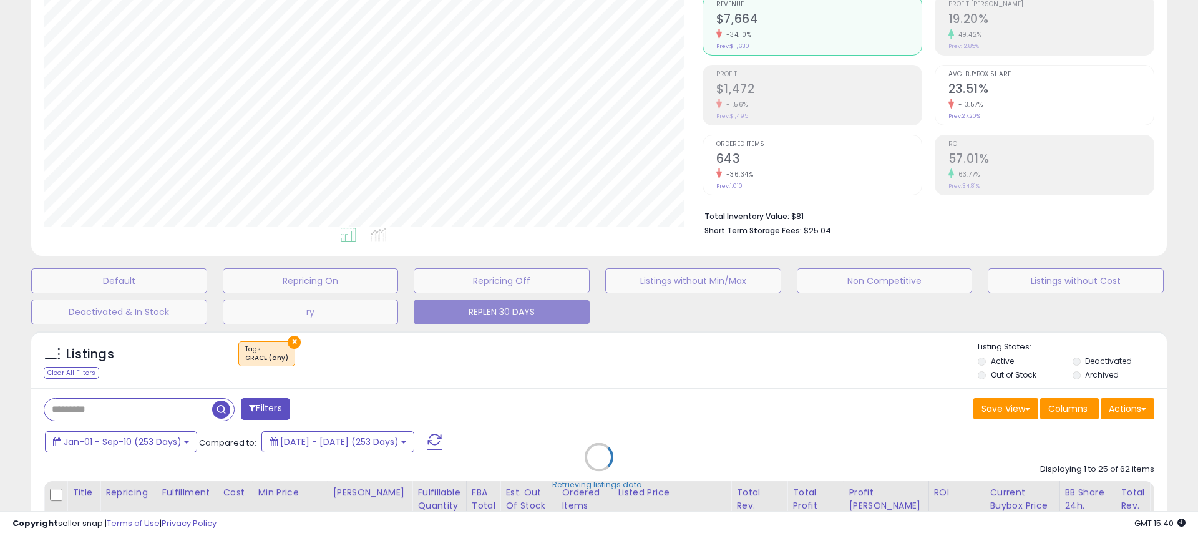
click at [115, 442] on div "Retrieving listings data.." at bounding box center [599, 466] width 1154 height 284
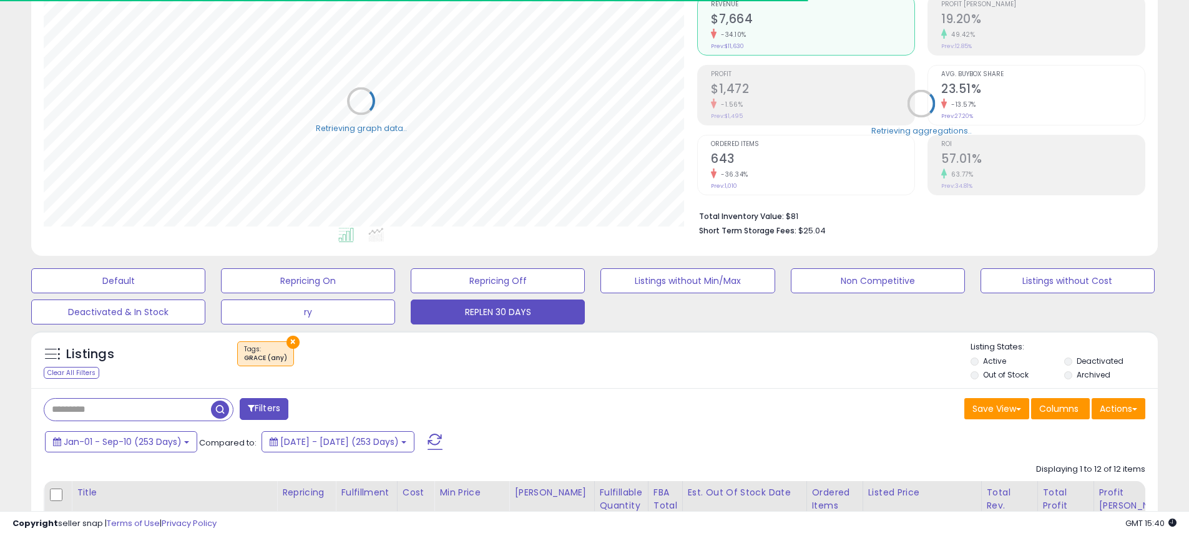
scroll to position [623703, 623306]
click at [115, 442] on span "Jan-01 - Sep-10 (253 Days)" at bounding box center [123, 442] width 118 height 12
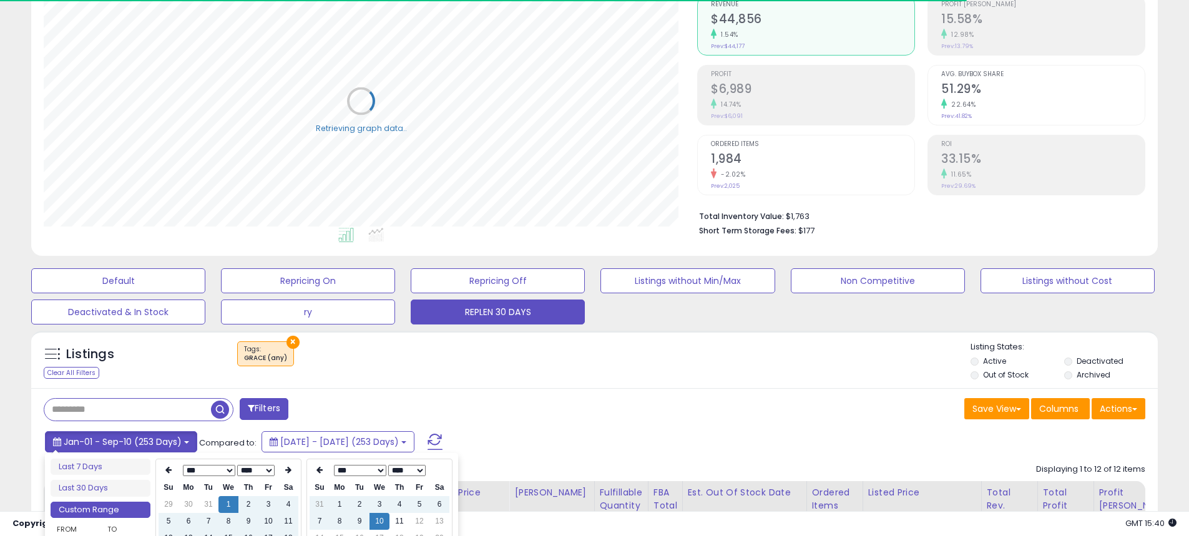
scroll to position [187, 0]
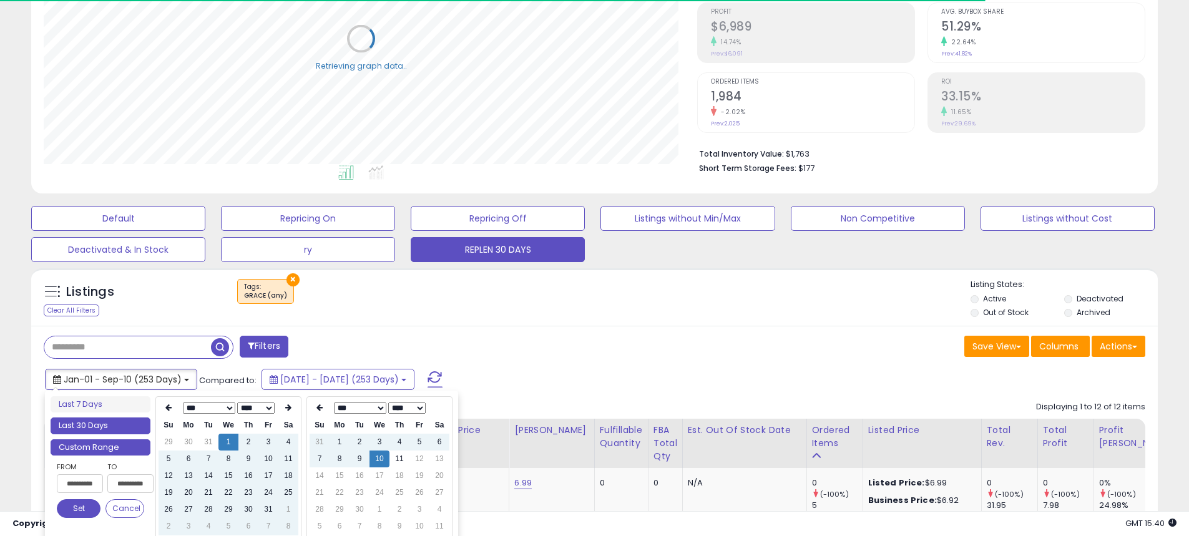
type input "**********"
click at [121, 428] on li "Last 30 Days" at bounding box center [101, 425] width 100 height 17
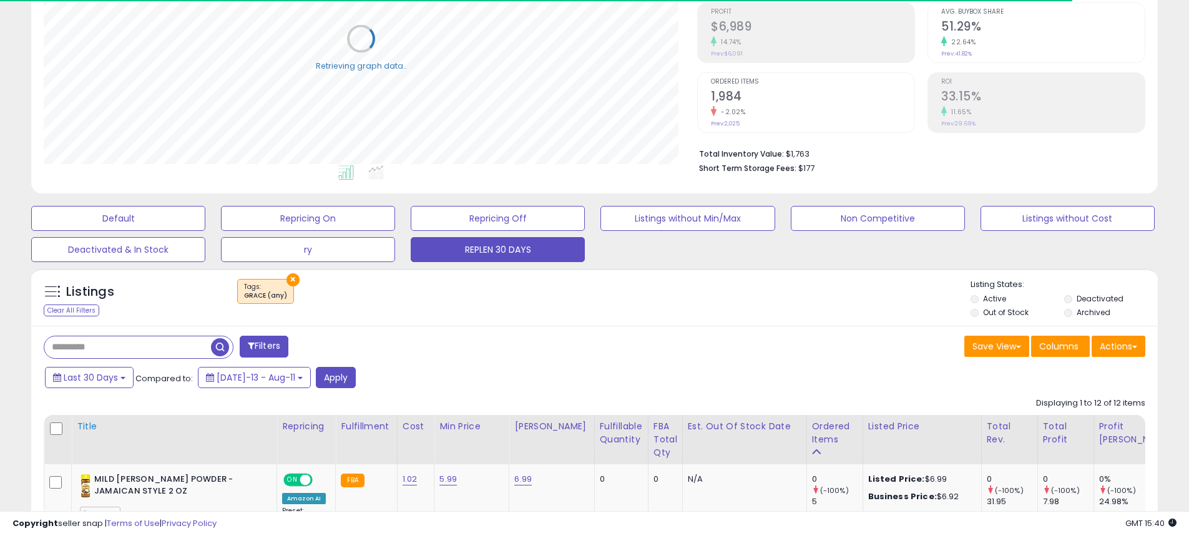
scroll to position [250, 0]
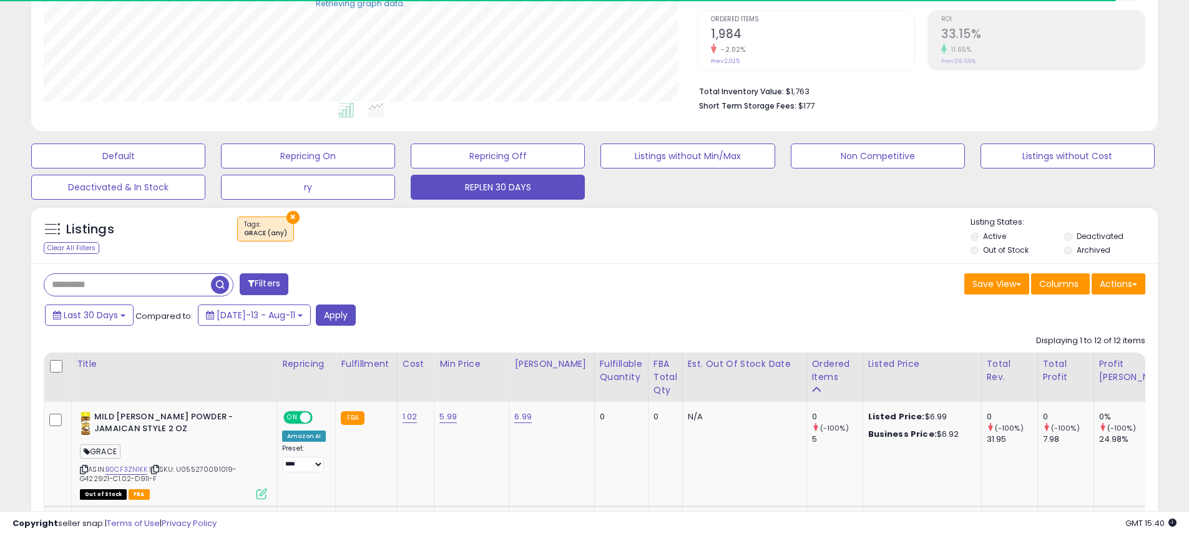
click at [215, 287] on span "button" at bounding box center [220, 285] width 18 height 18
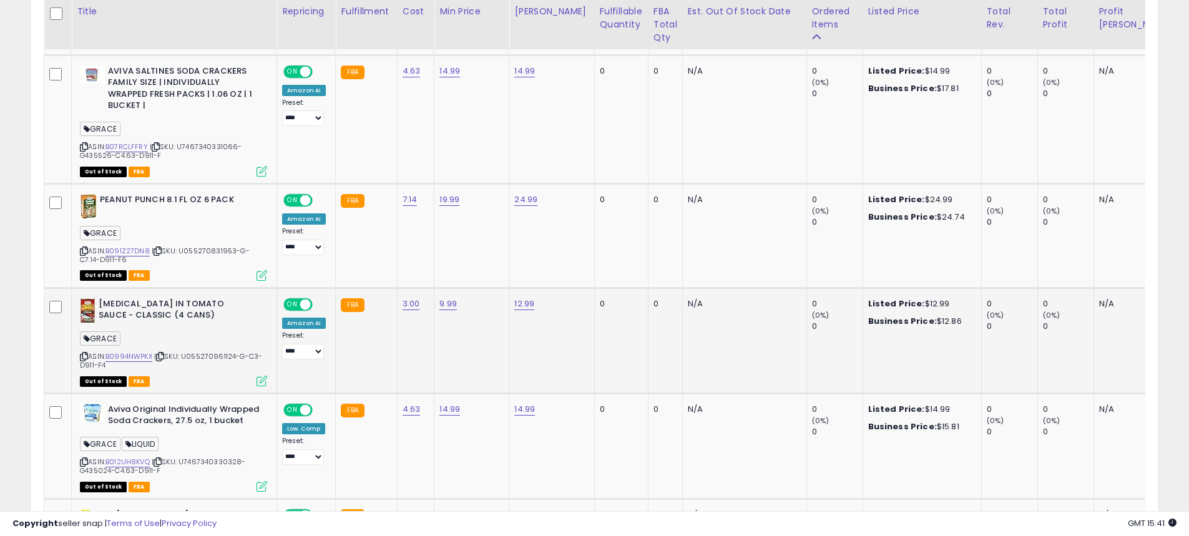
scroll to position [1348, 0]
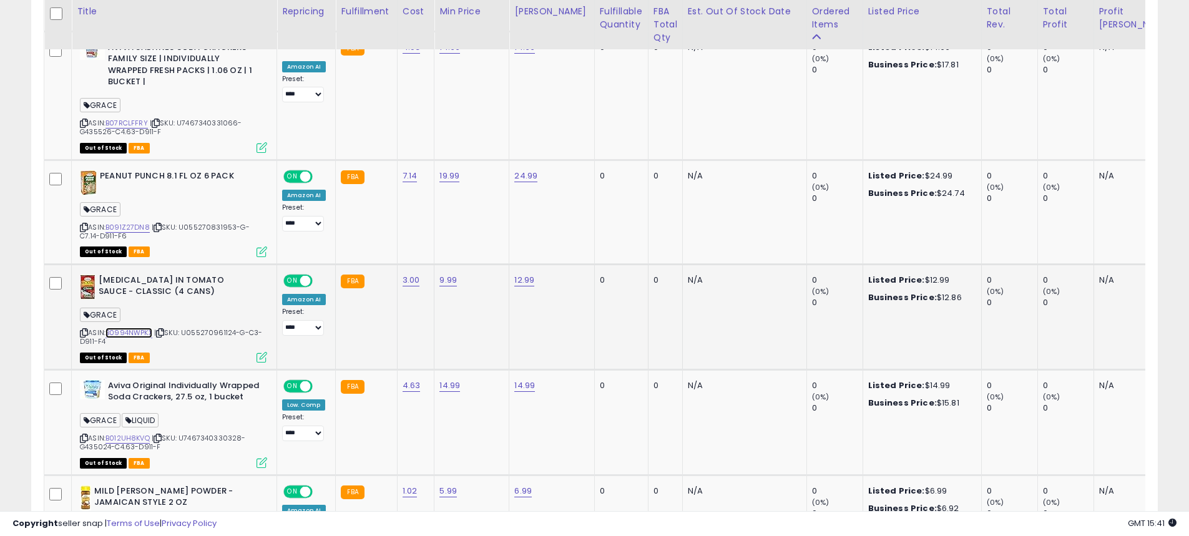
click at [131, 328] on link "B0994NWPKX" at bounding box center [128, 333] width 47 height 11
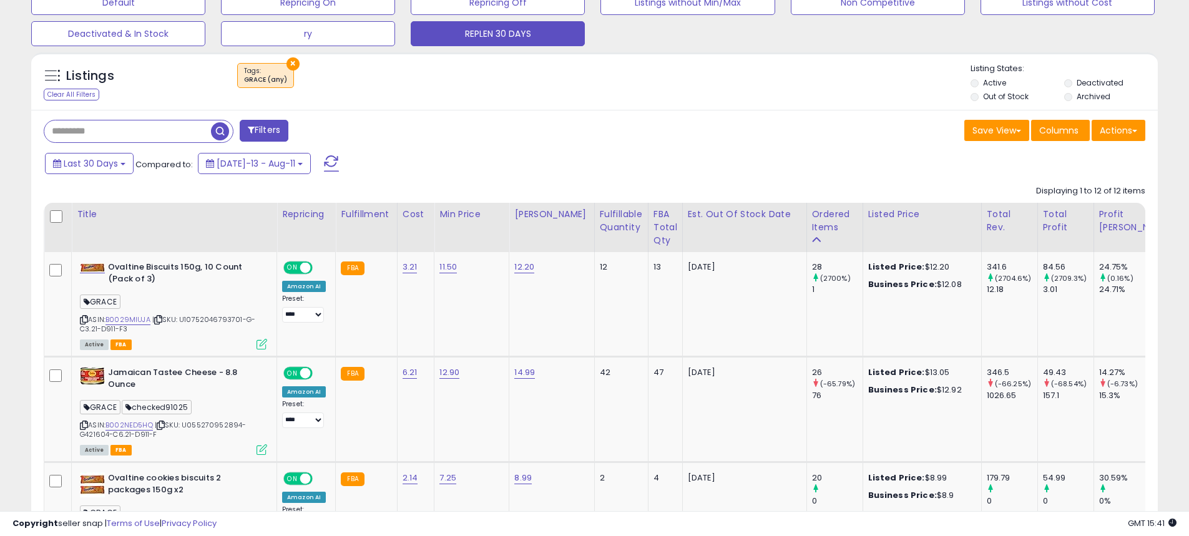
scroll to position [314, 0]
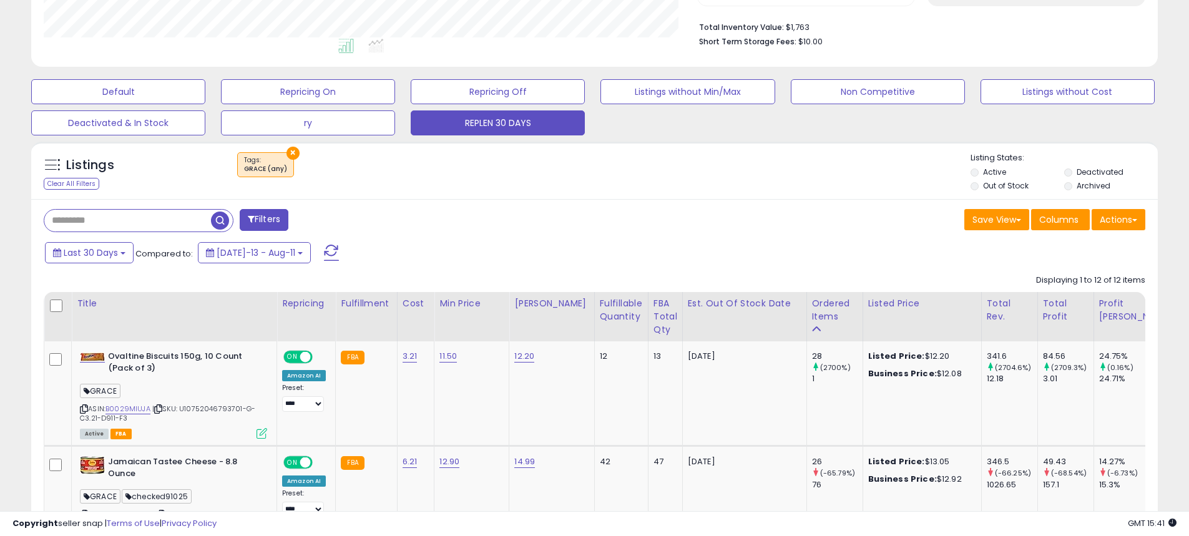
click at [1105, 170] on label "Deactivated" at bounding box center [1099, 172] width 47 height 11
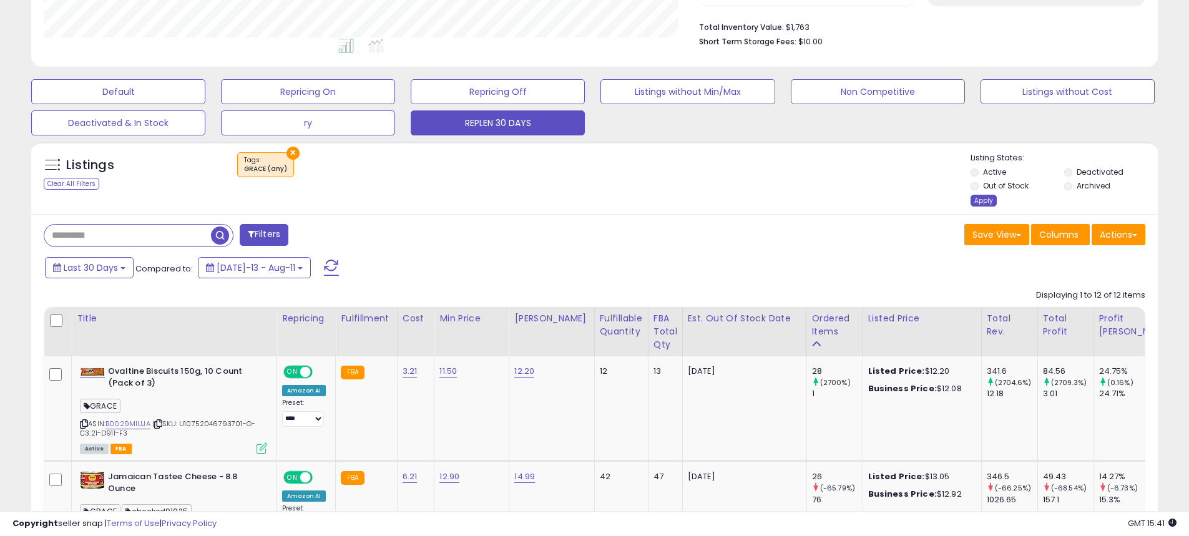
click at [985, 203] on div "Apply" at bounding box center [983, 201] width 26 height 12
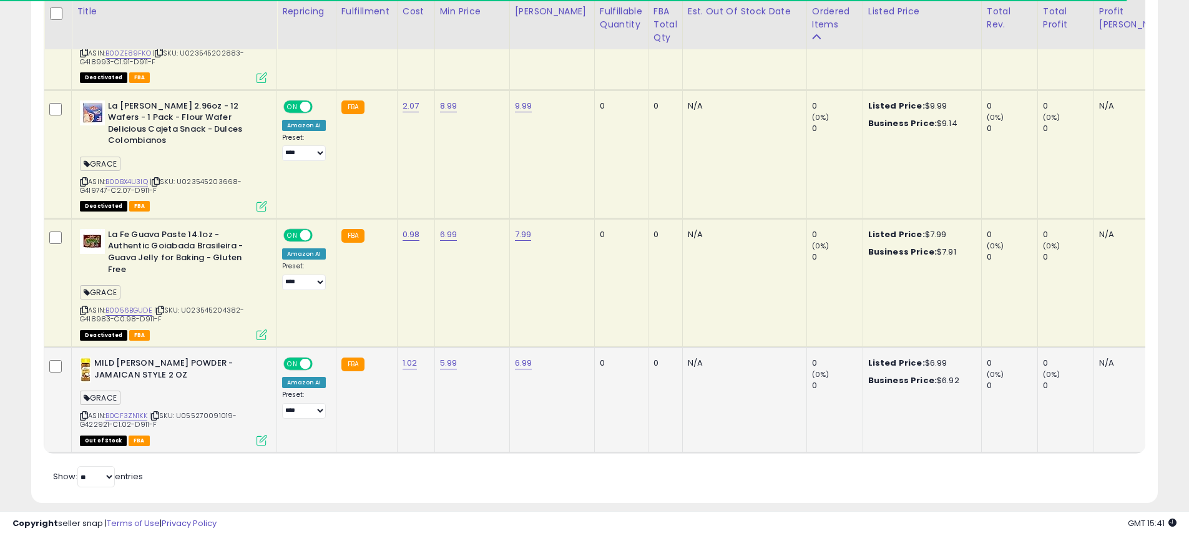
scroll to position [256, 653]
click at [121, 411] on link "B0CF3ZN1KK" at bounding box center [126, 416] width 42 height 11
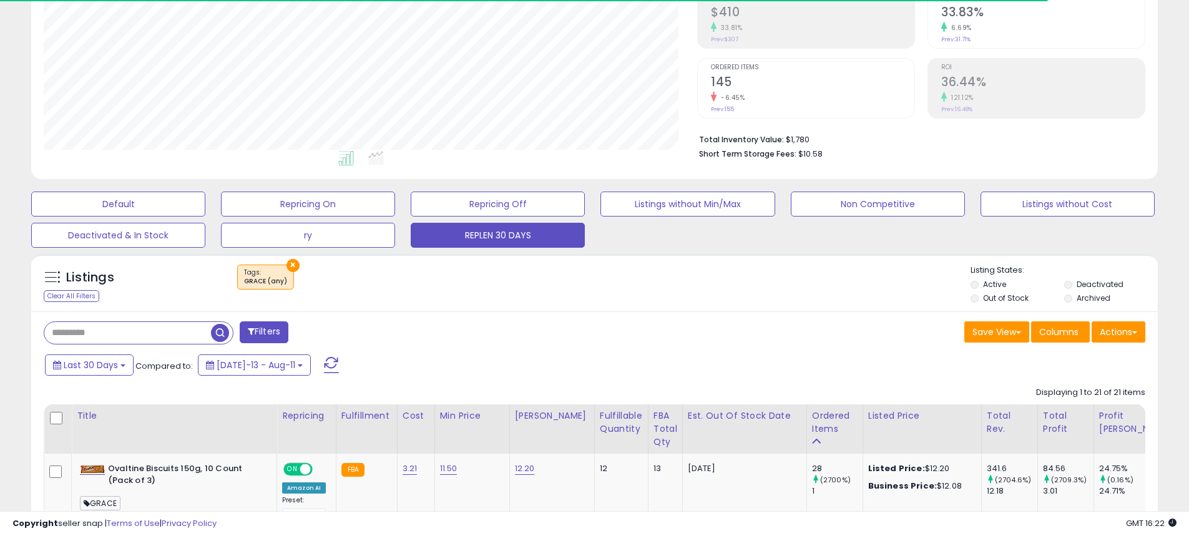
scroll to position [250, 0]
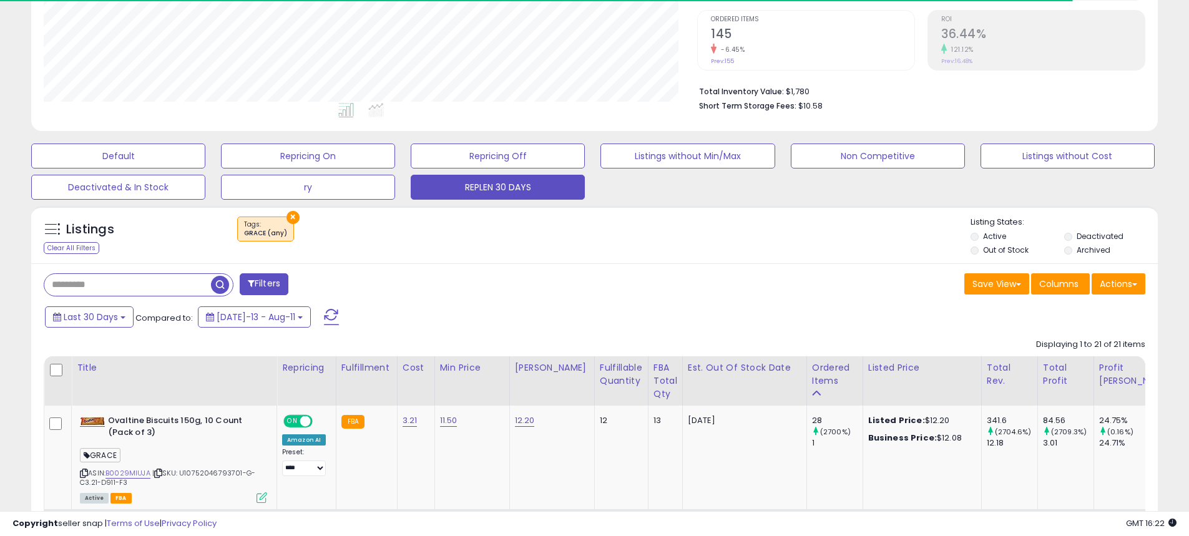
click at [142, 296] on div at bounding box center [139, 284] width 190 height 23
click at [142, 286] on input "text" at bounding box center [127, 285] width 167 height 22
type input "*"
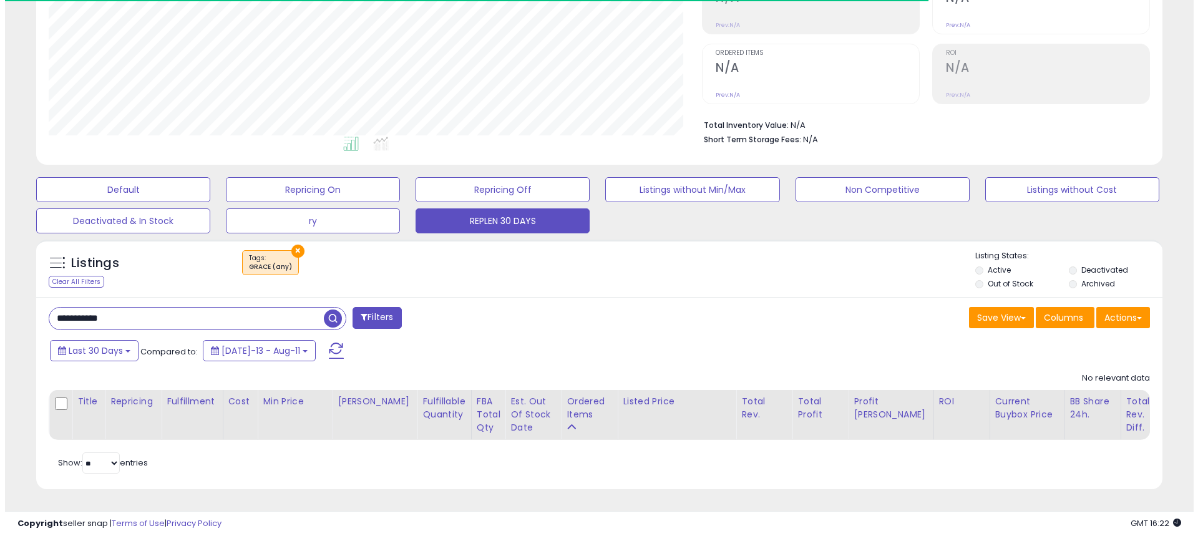
scroll to position [256, 653]
click at [300, 250] on div "× Tags" at bounding box center [596, 267] width 749 height 35
click at [290, 245] on button "×" at bounding box center [292, 251] width 13 height 13
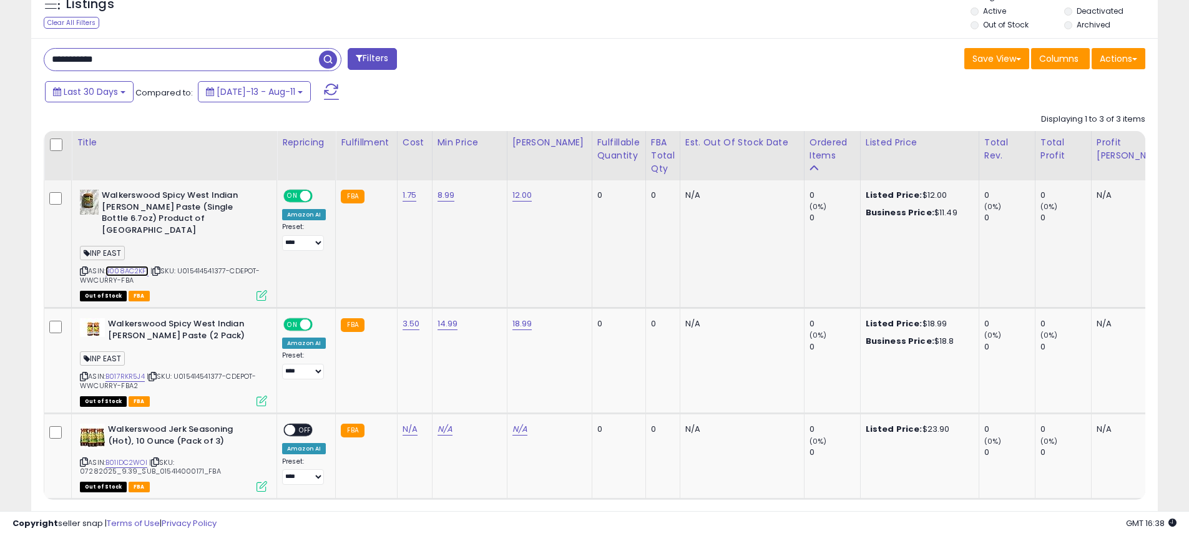
click at [143, 266] on link "B008AC2KFI" at bounding box center [126, 271] width 43 height 11
click at [152, 72] on div "**********" at bounding box center [314, 60] width 560 height 25
click at [152, 65] on input "**********" at bounding box center [181, 60] width 275 height 22
paste input "text"
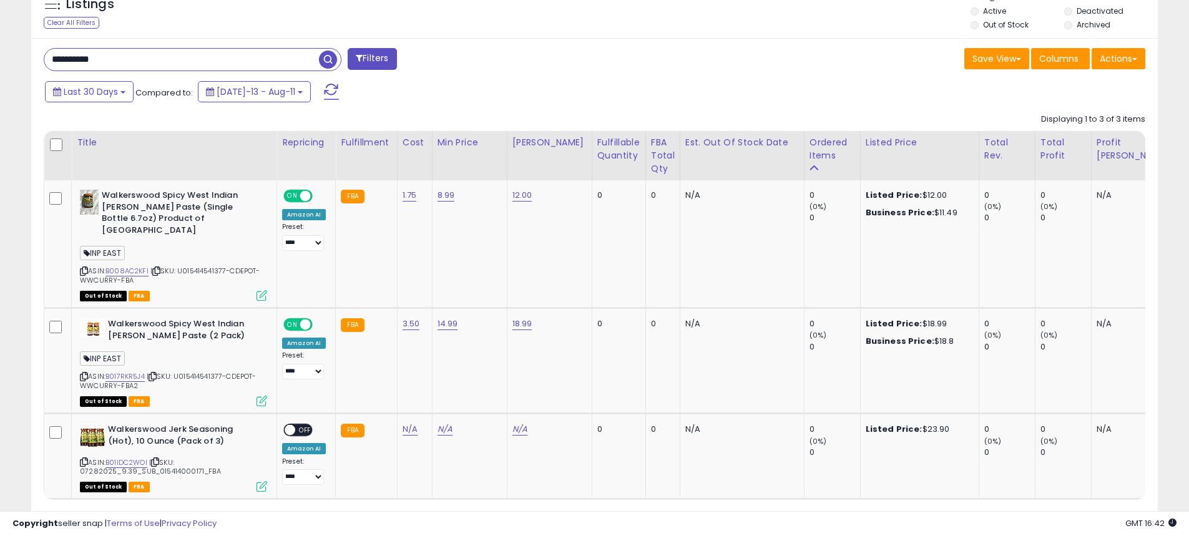
click at [338, 65] on span at bounding box center [330, 60] width 22 height 22
click at [333, 62] on span "button" at bounding box center [328, 60] width 18 height 18
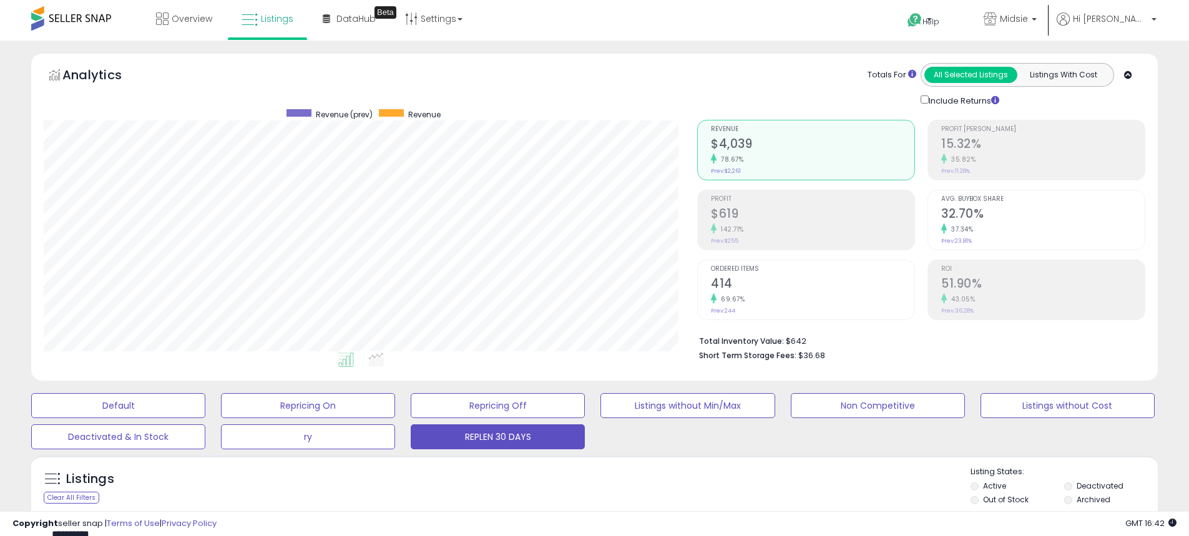
scroll to position [329, 0]
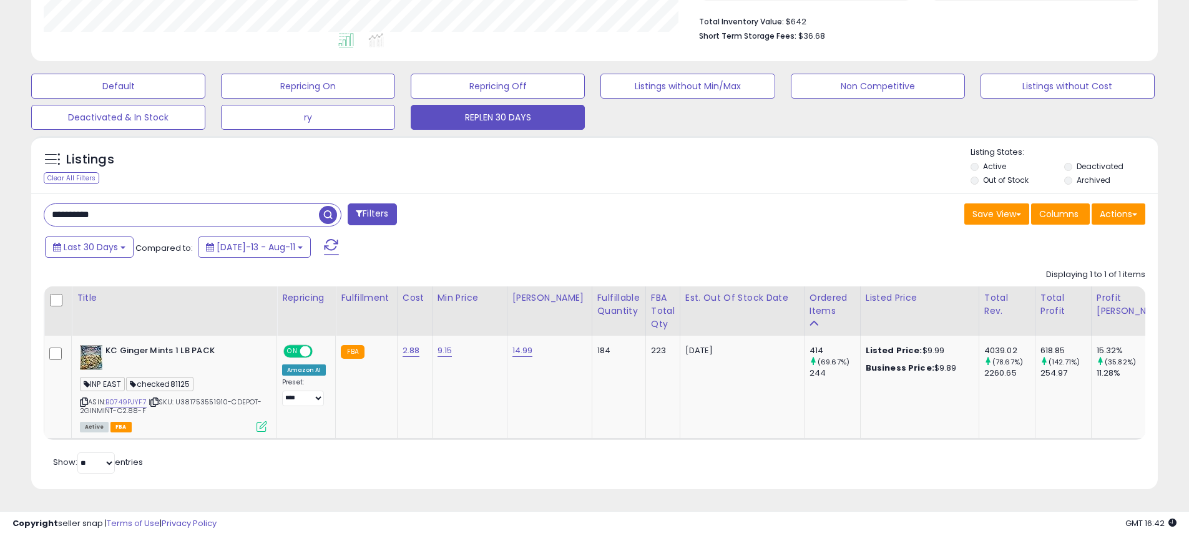
click at [197, 205] on input "**********" at bounding box center [181, 215] width 275 height 22
paste input "text"
click at [328, 206] on span "button" at bounding box center [328, 215] width 18 height 18
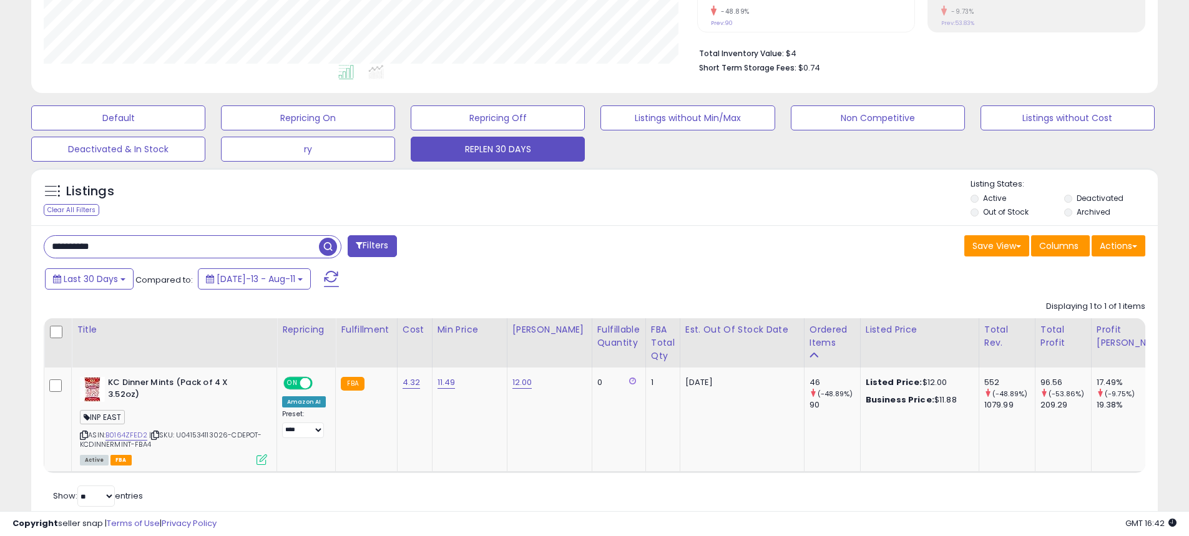
scroll to position [256, 653]
click at [141, 244] on input "**********" at bounding box center [181, 247] width 275 height 22
drag, startPoint x: 141, startPoint y: 244, endPoint x: 304, endPoint y: 244, distance: 162.9
click at [142, 244] on input "**********" at bounding box center [181, 247] width 275 height 22
paste input "text"
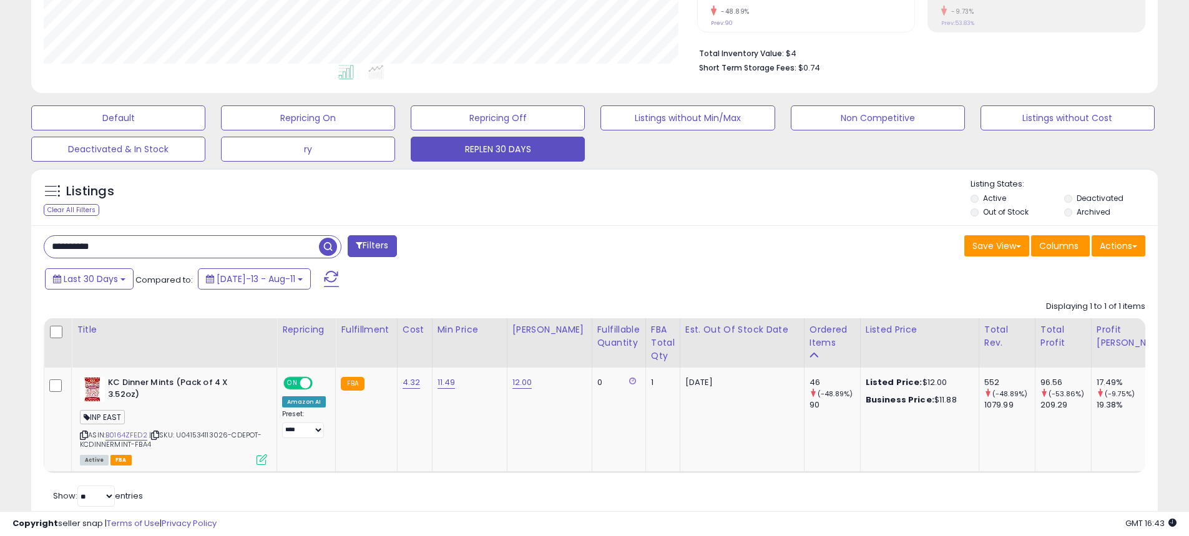
click at [331, 246] on span "button" at bounding box center [328, 247] width 18 height 18
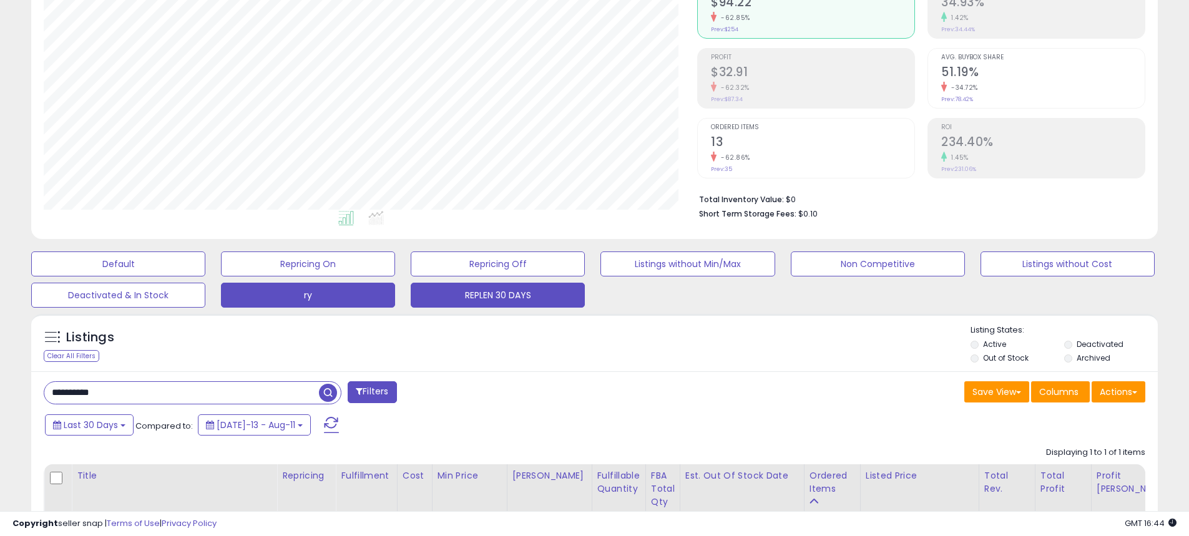
scroll to position [329, 0]
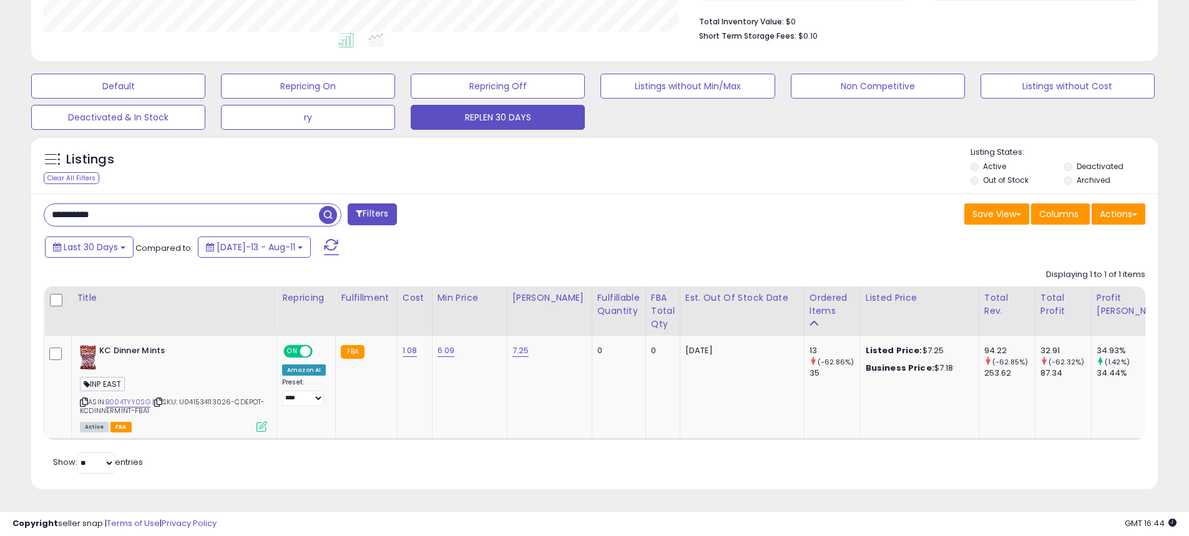
click at [205, 204] on input "**********" at bounding box center [181, 215] width 275 height 22
paste input "text"
click at [326, 207] on span "button" at bounding box center [328, 215] width 18 height 18
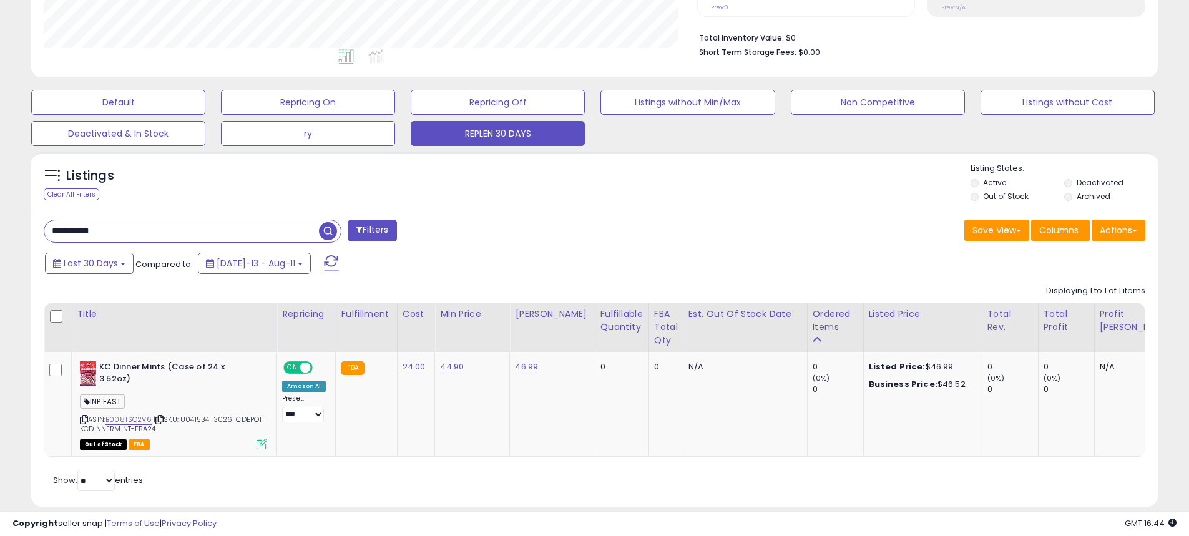
scroll to position [330, 0]
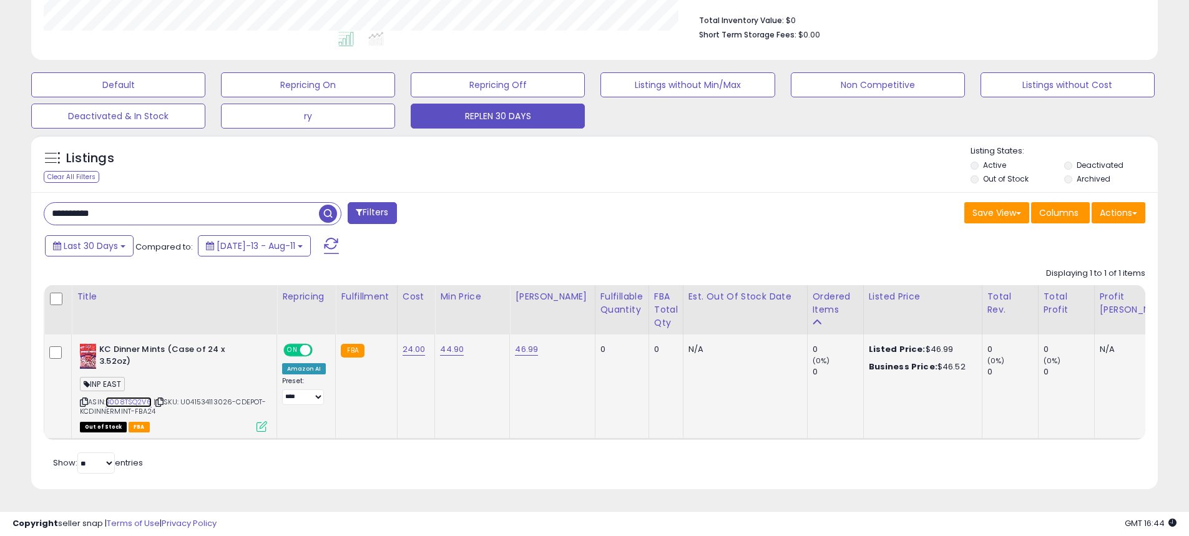
click at [131, 397] on link "B008TSQ2V6" at bounding box center [128, 402] width 46 height 11
click at [83, 399] on icon at bounding box center [84, 402] width 8 height 7
click at [237, 203] on input "**********" at bounding box center [181, 214] width 275 height 22
paste input "text"
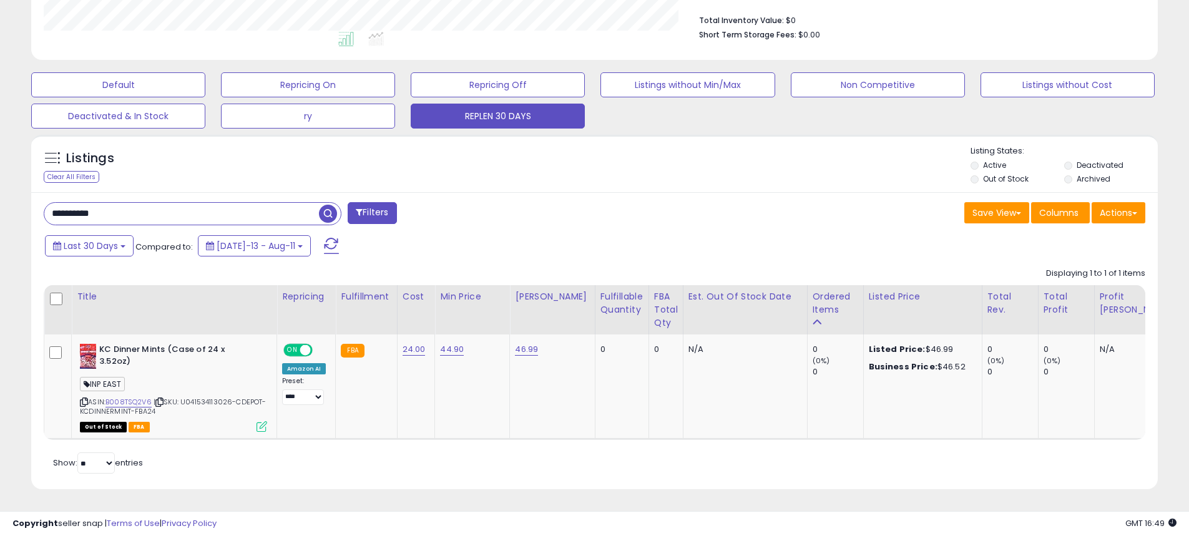
type input "**********"
click at [330, 205] on span "button" at bounding box center [328, 214] width 18 height 18
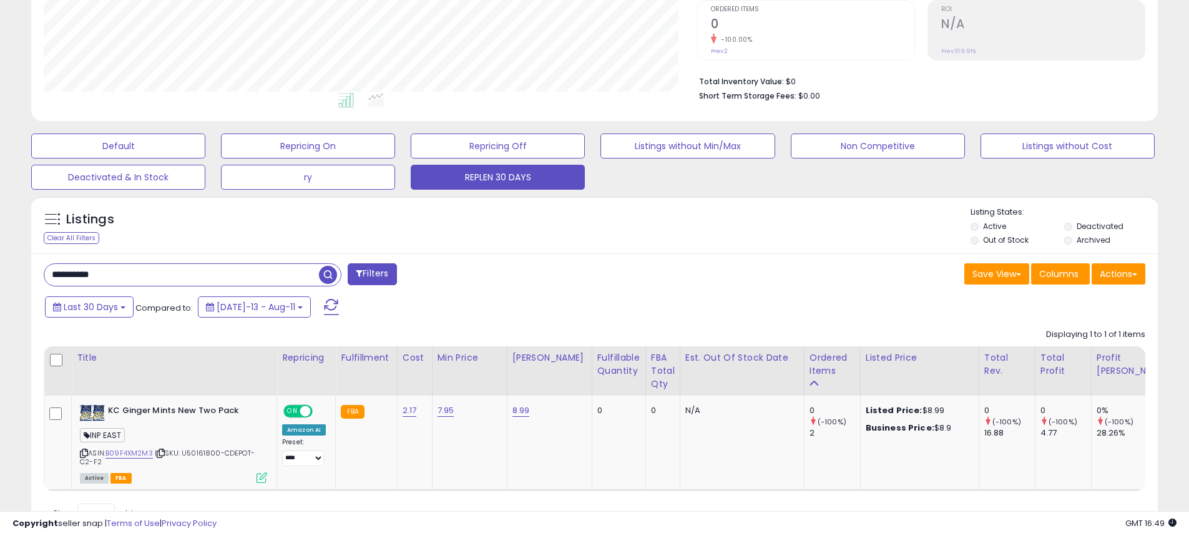
scroll to position [320, 0]
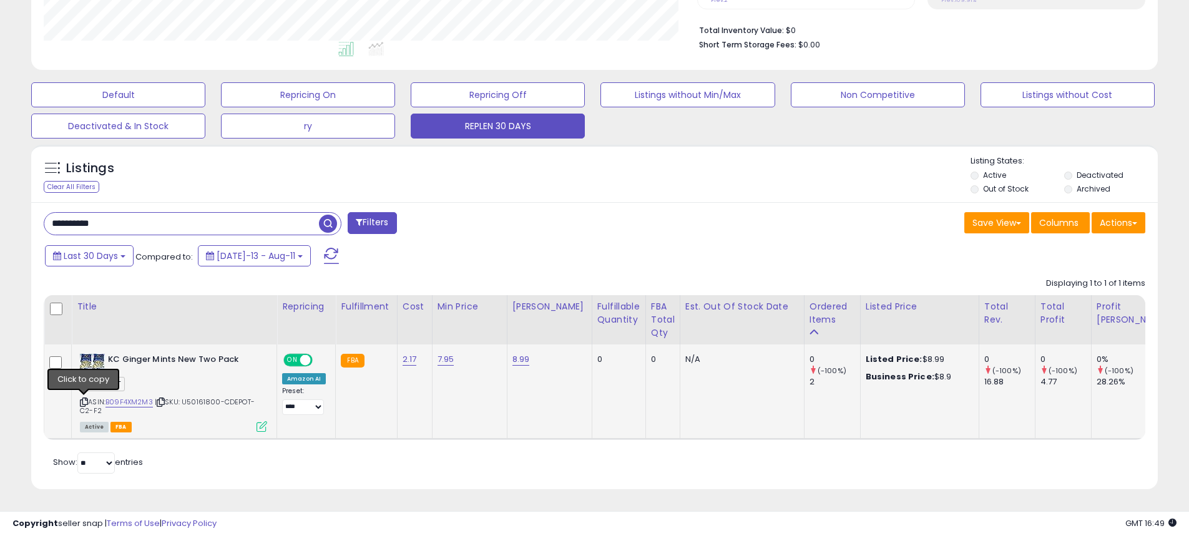
click at [84, 399] on icon at bounding box center [84, 402] width 8 height 7
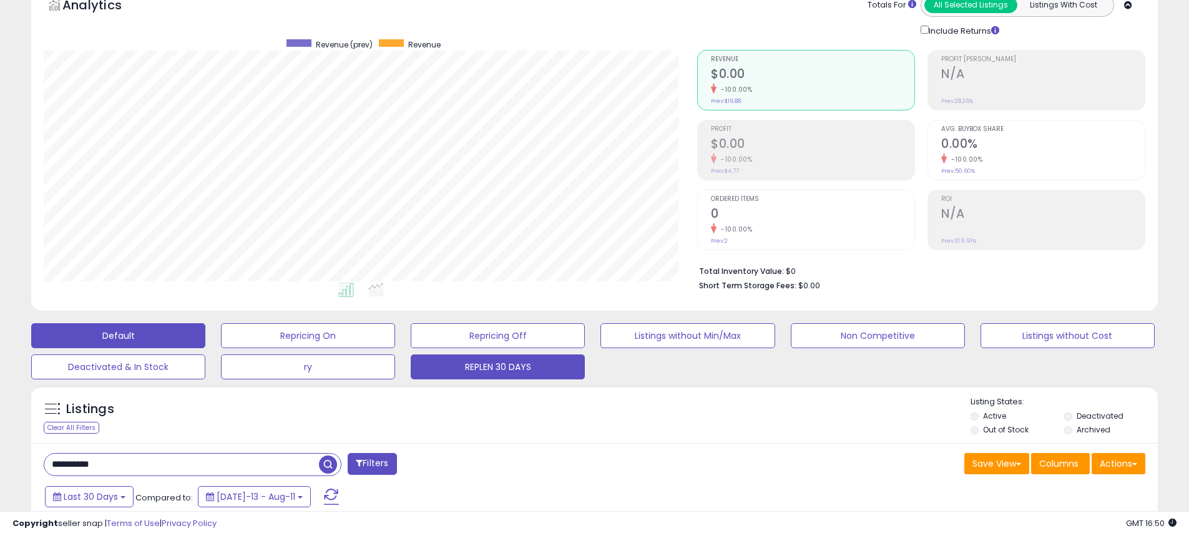
scroll to position [250, 0]
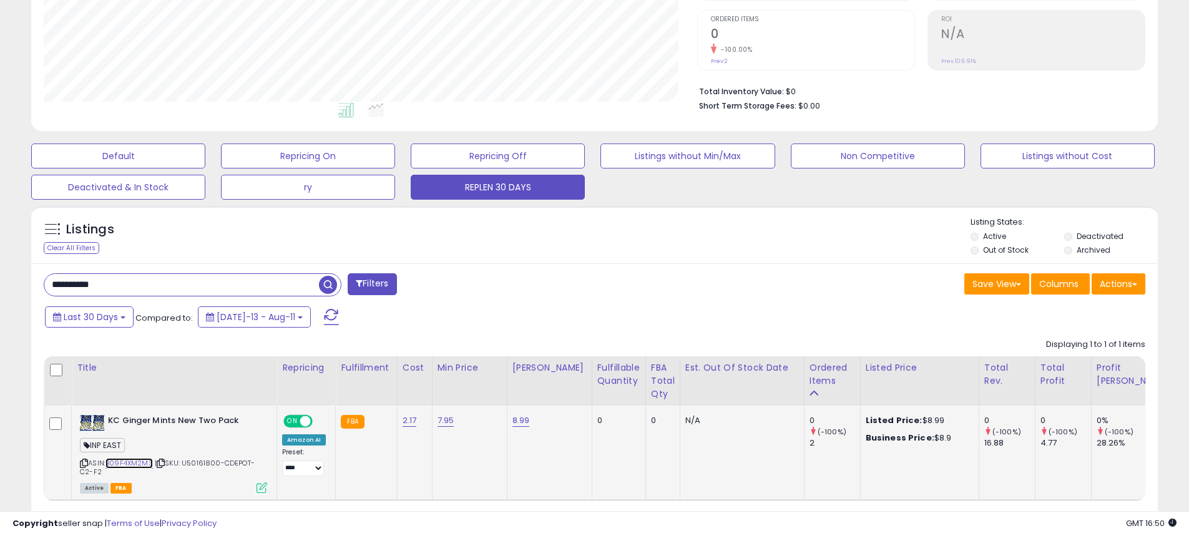
click at [129, 467] on link "B09F4XM2M3" at bounding box center [128, 463] width 47 height 11
